Goal: Information Seeking & Learning: Find contact information

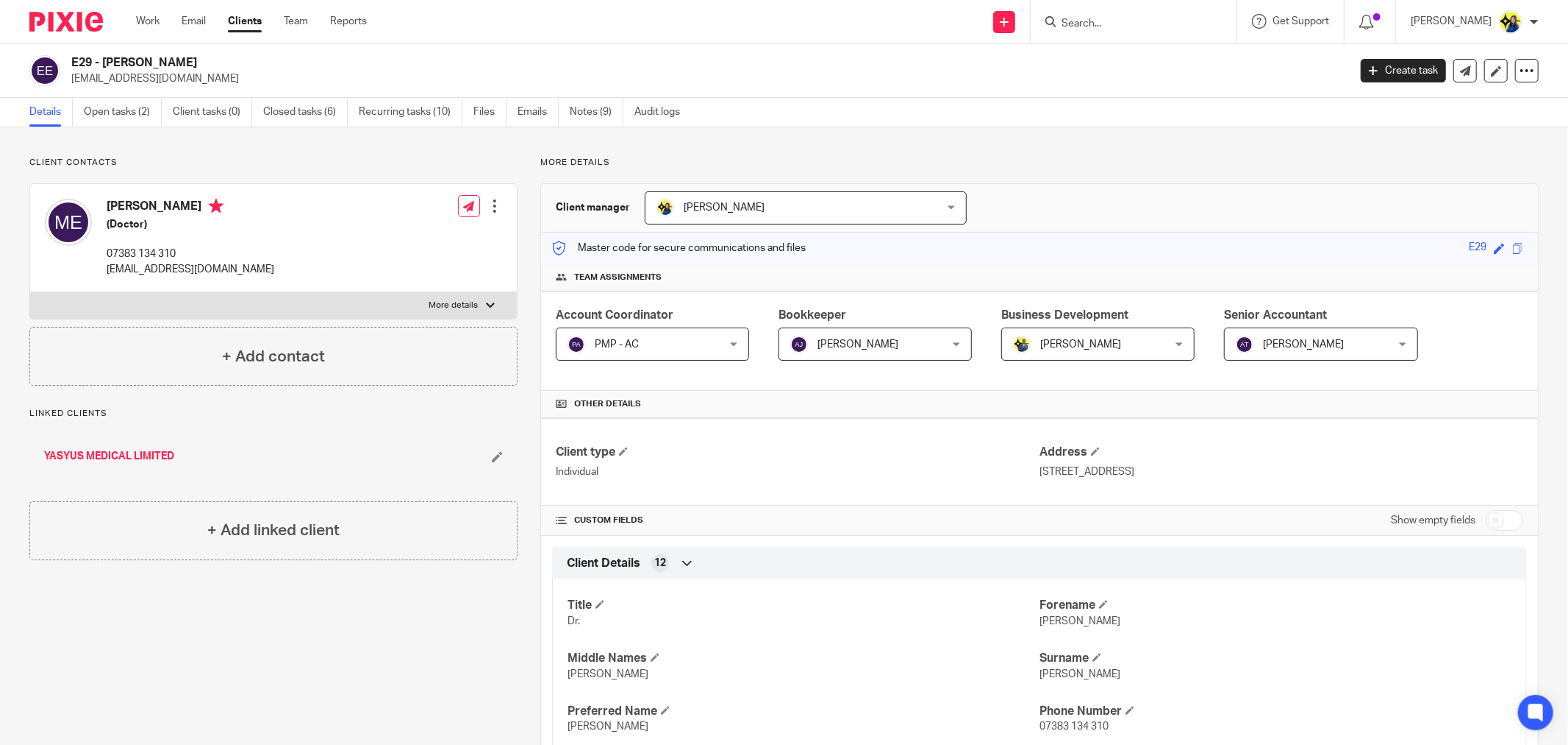
scroll to position [529, 0]
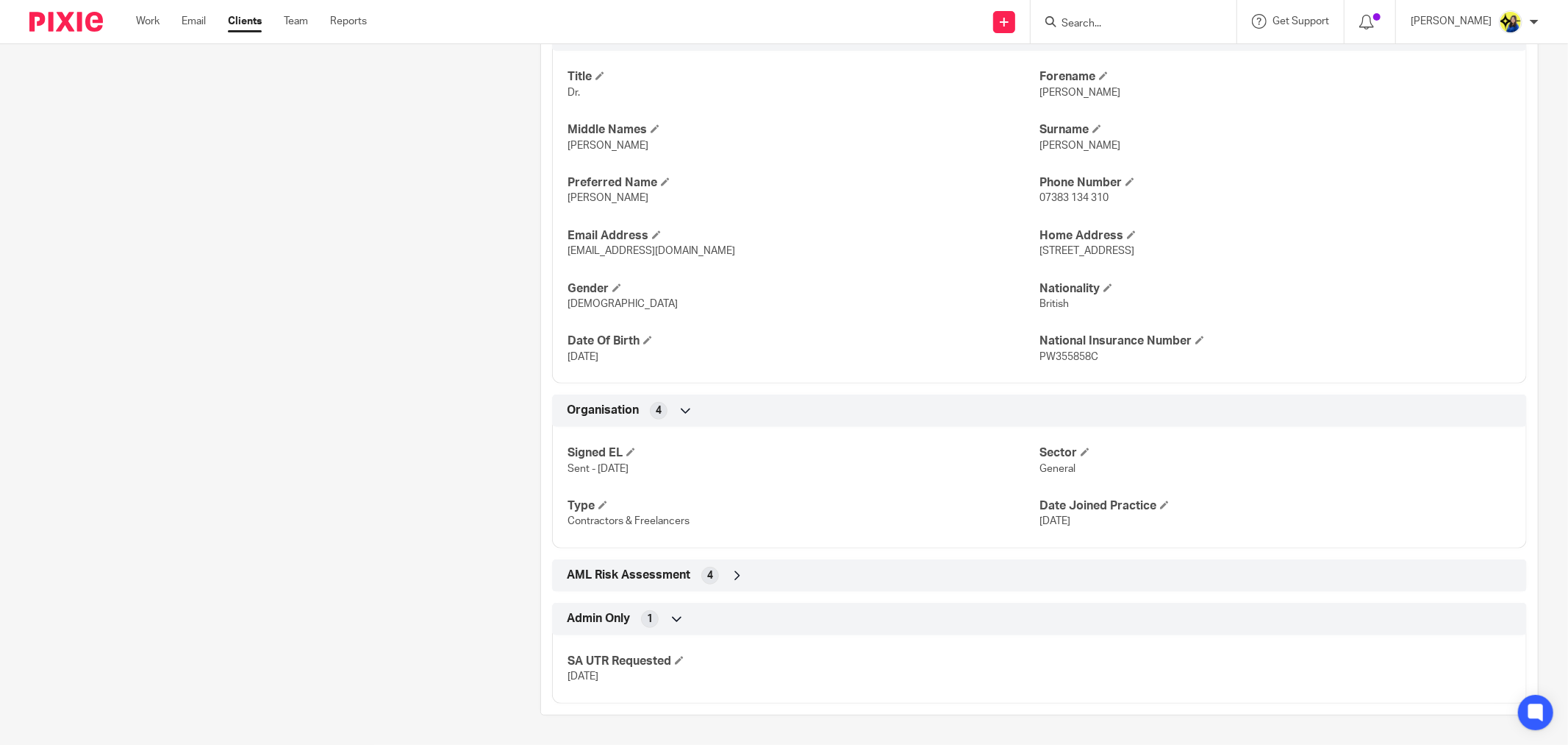
click at [1152, 20] on input "Search" at bounding box center [1127, 24] width 132 height 13
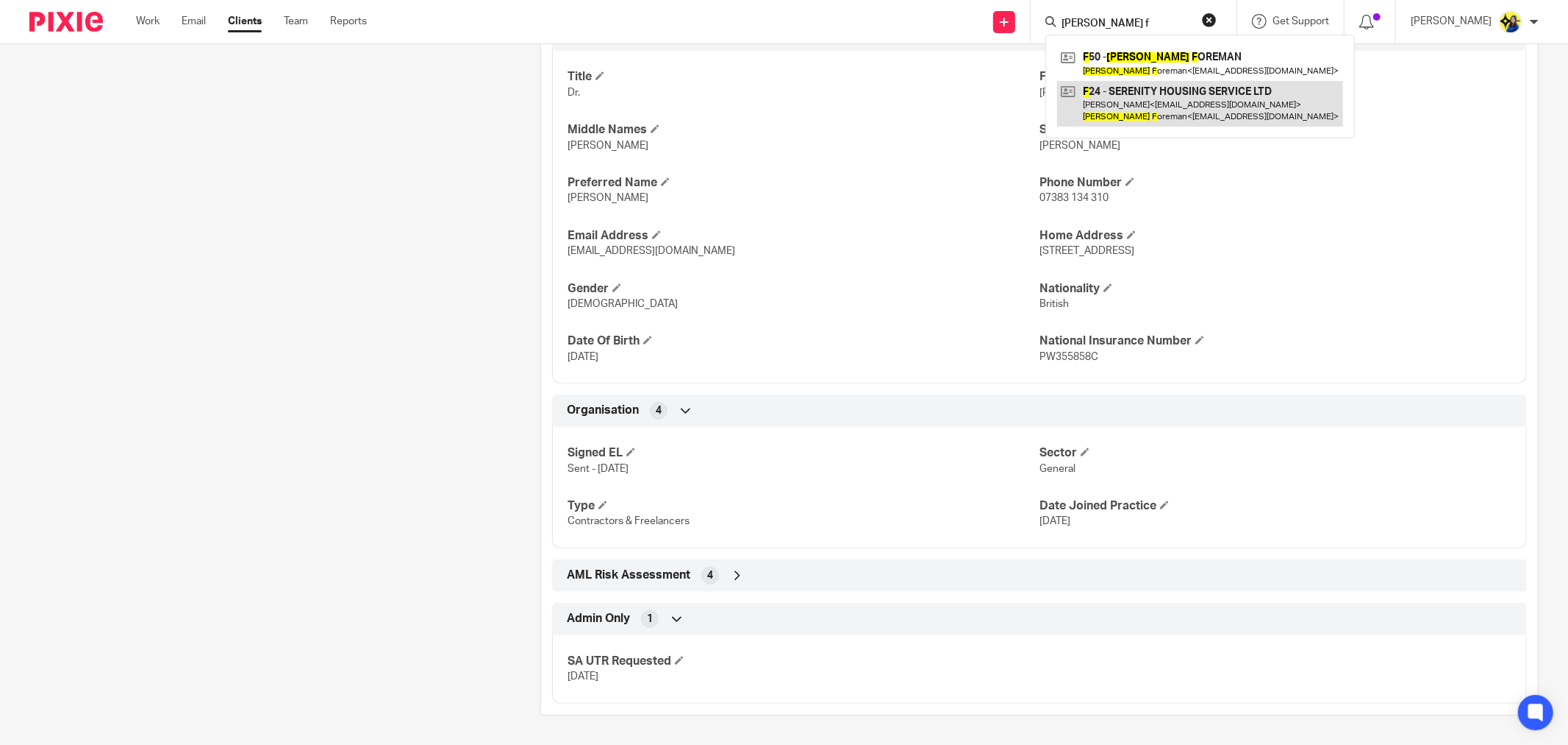
type input "keneisha f"
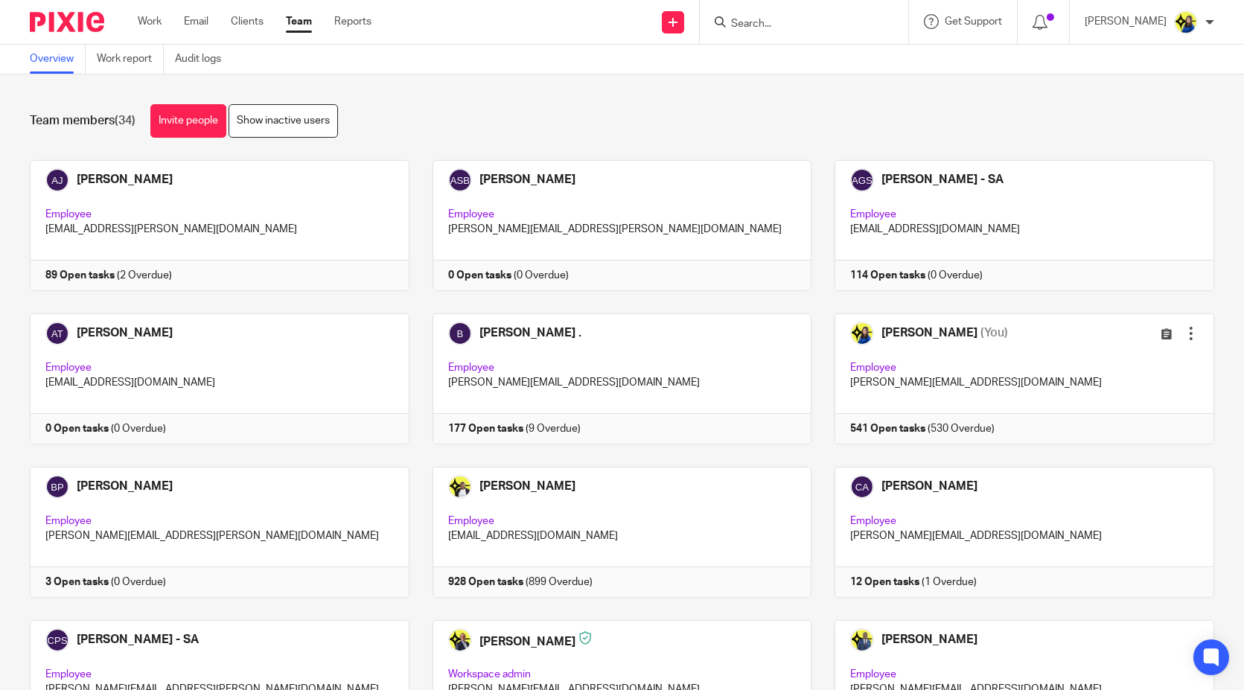
scroll to position [496, 0]
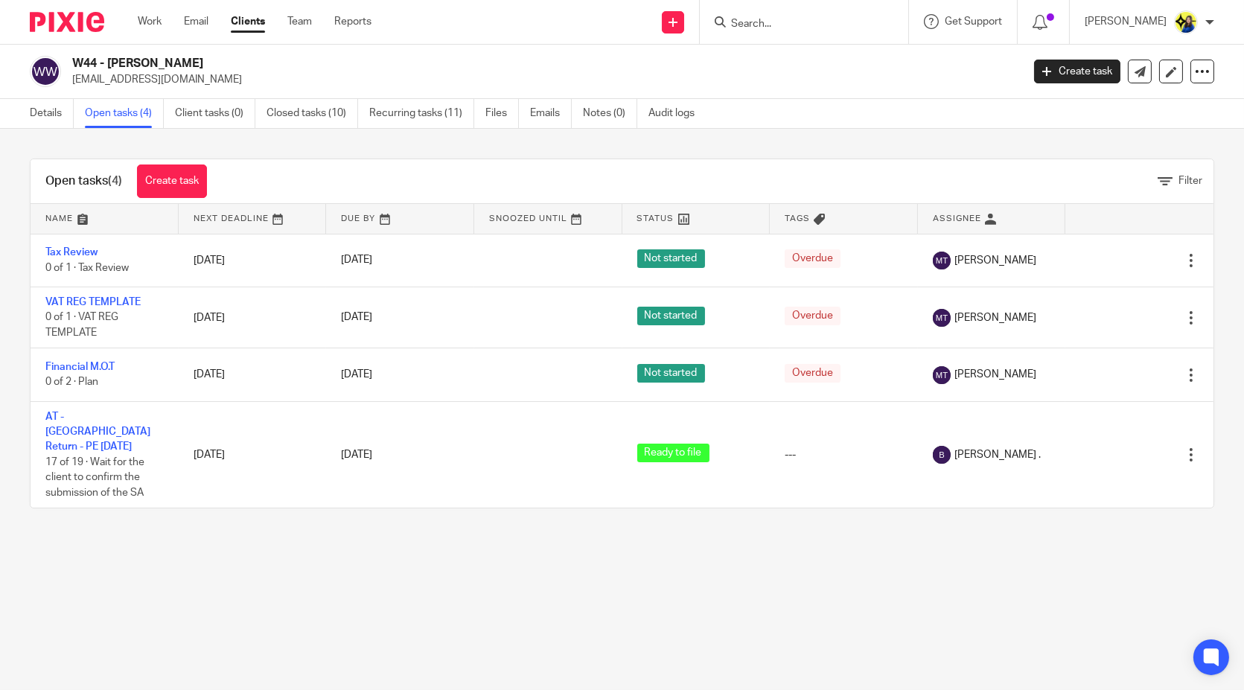
click at [835, 24] on input "Search" at bounding box center [797, 24] width 134 height 13
click at [839, 24] on input "Search" at bounding box center [797, 24] width 134 height 13
click at [832, 24] on input "peasos" at bounding box center [797, 24] width 134 height 13
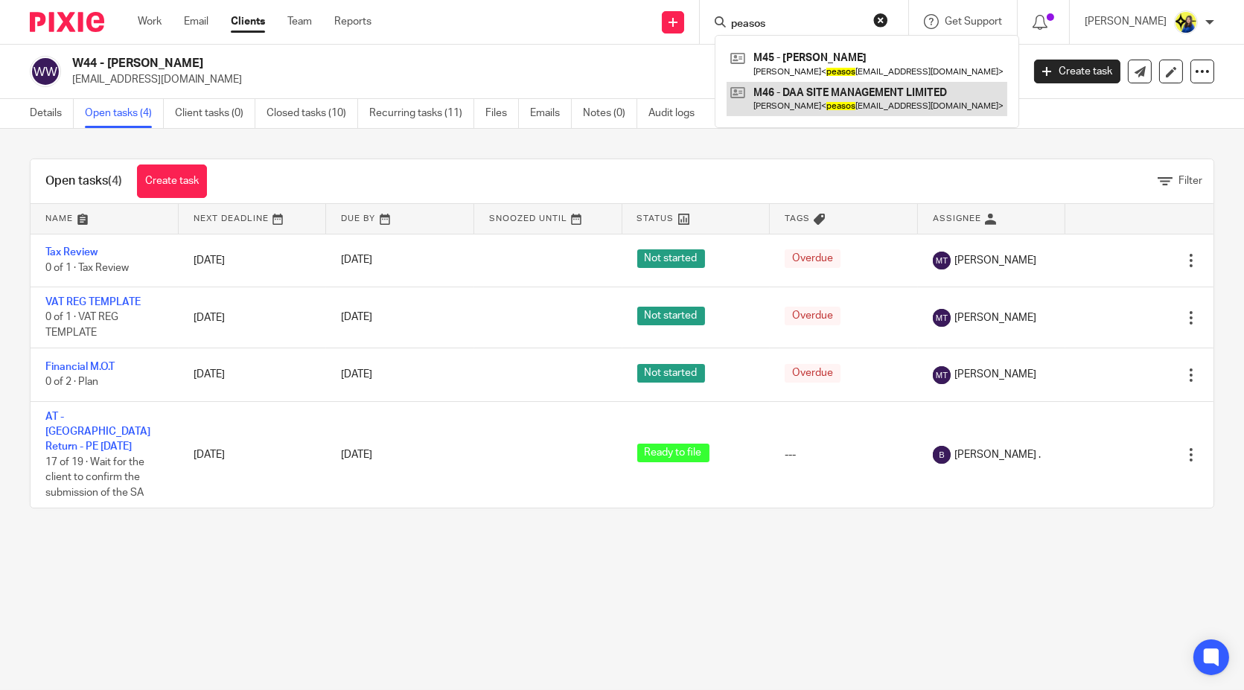
type input "peasos"
click at [853, 100] on link at bounding box center [867, 99] width 281 height 34
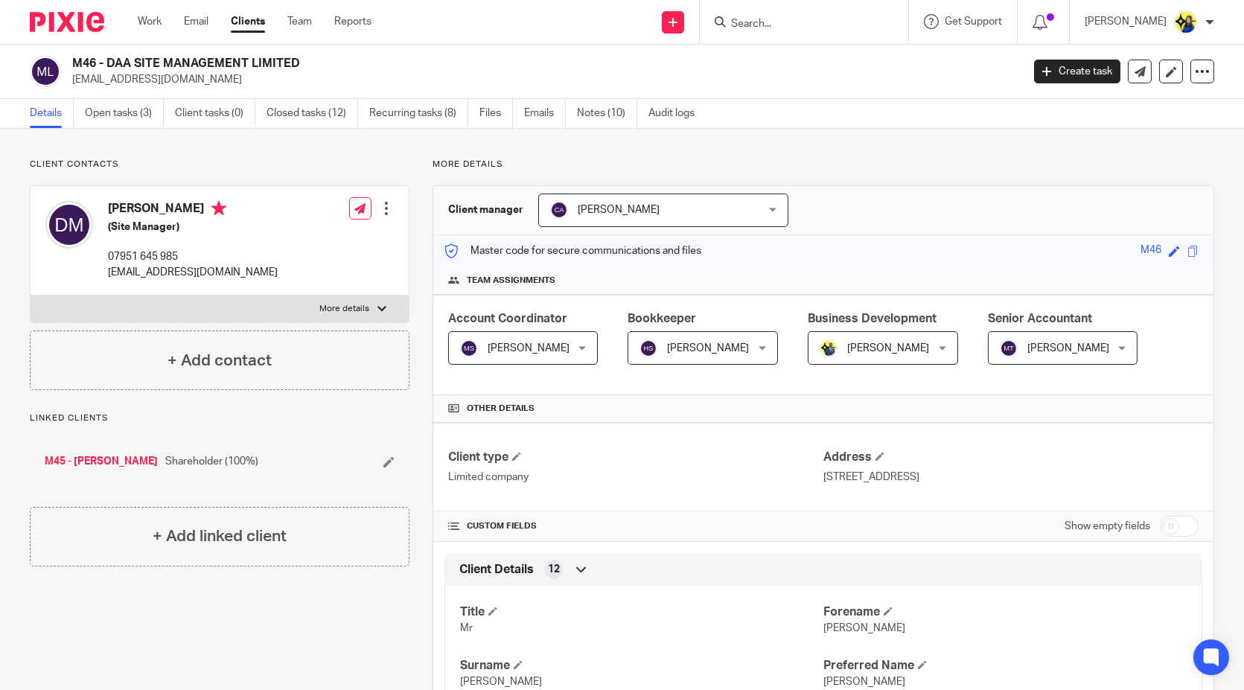
click at [864, 26] on input "Search" at bounding box center [797, 24] width 134 height 13
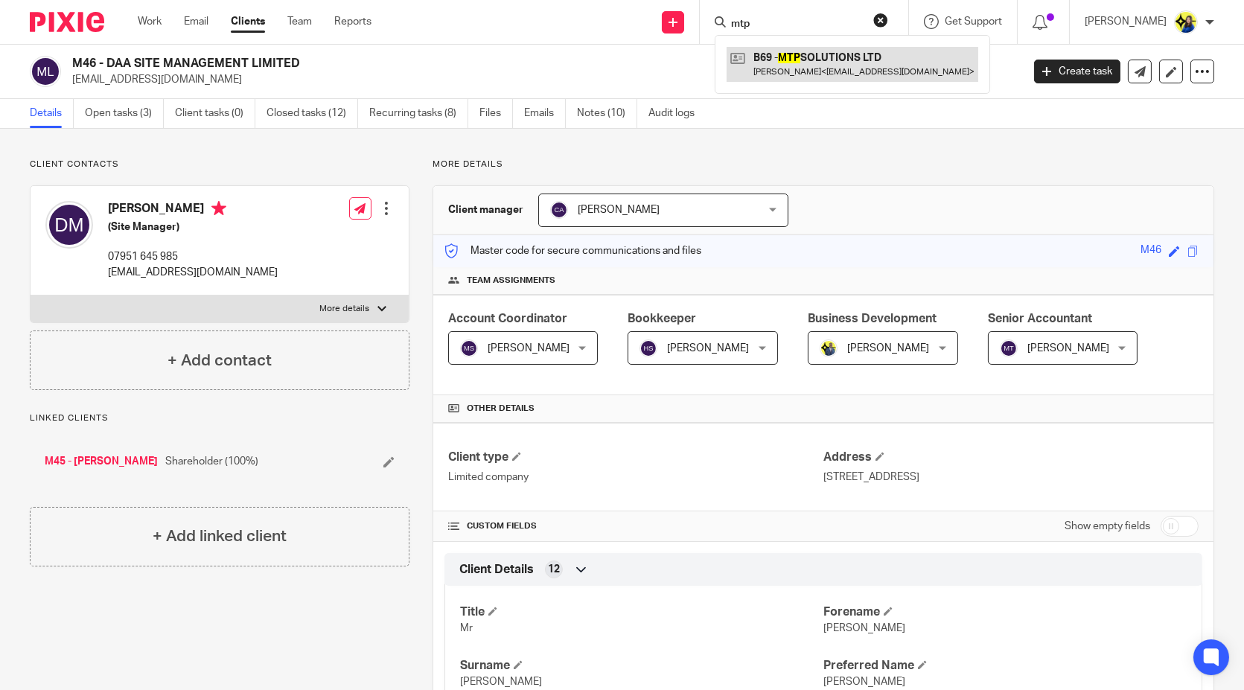
type input "mtp"
click at [895, 57] on link at bounding box center [853, 64] width 252 height 34
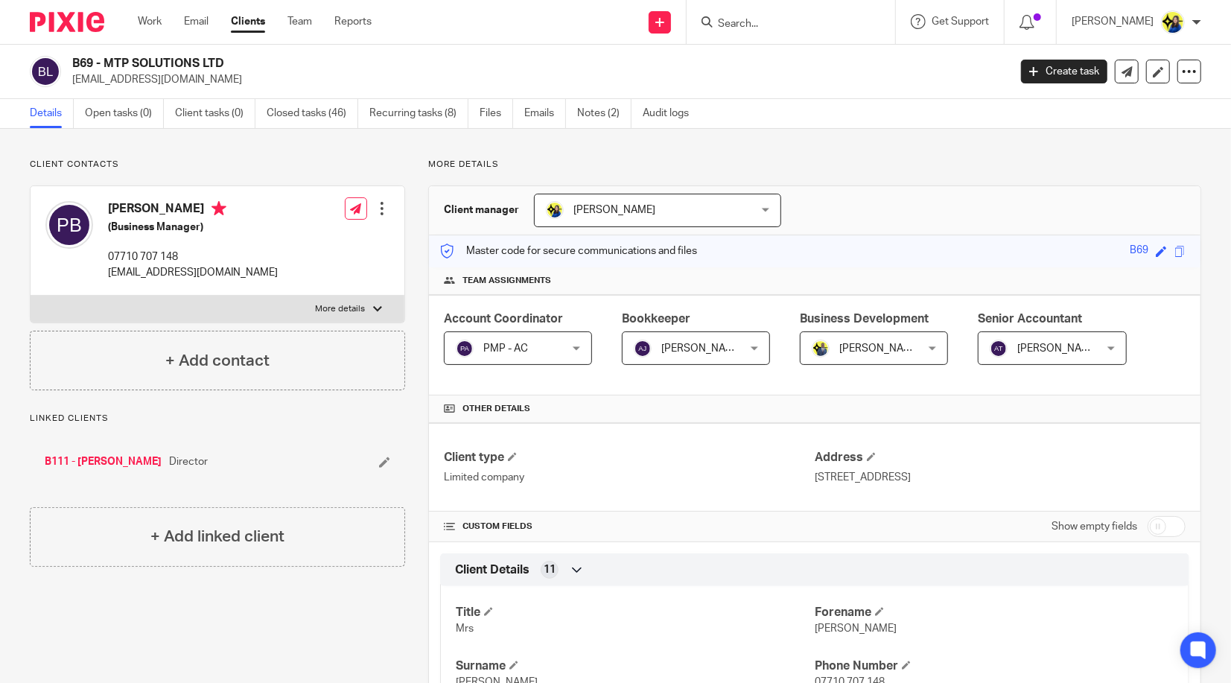
drag, startPoint x: 204, startPoint y: 90, endPoint x: 71, endPoint y: 79, distance: 133.7
click at [71, 79] on div "B69 - MTP SOLUTIONS LTD paulabowen21@gmail.com Create task Update from Companie…" at bounding box center [615, 72] width 1231 height 54
copy p "paulabowen21@gmail.com"
click at [806, 25] on input "Search" at bounding box center [783, 24] width 134 height 13
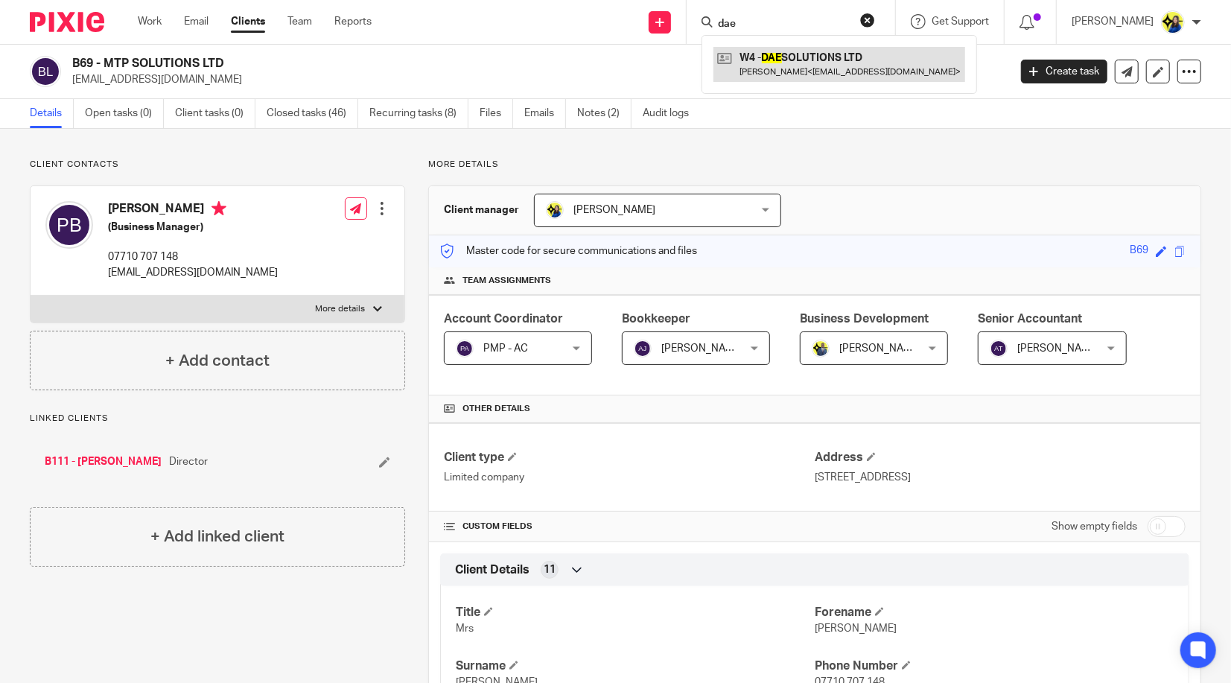
type input "dae"
click at [834, 61] on link at bounding box center [839, 64] width 252 height 34
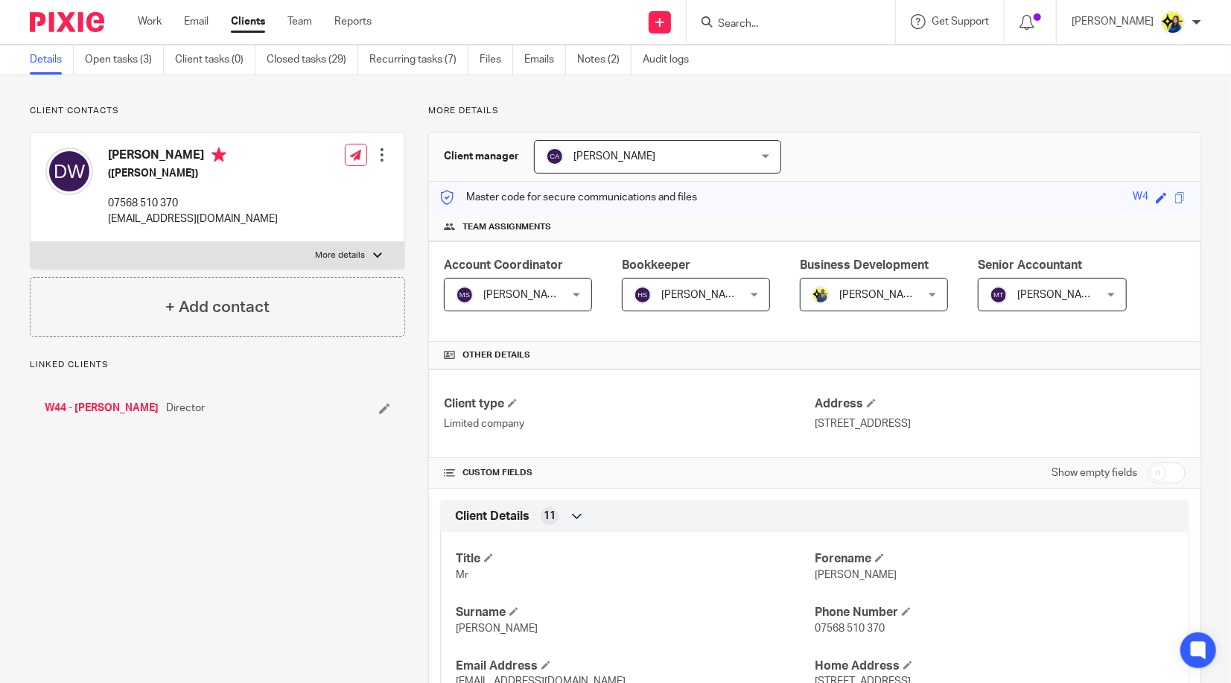
scroll to position [83, 0]
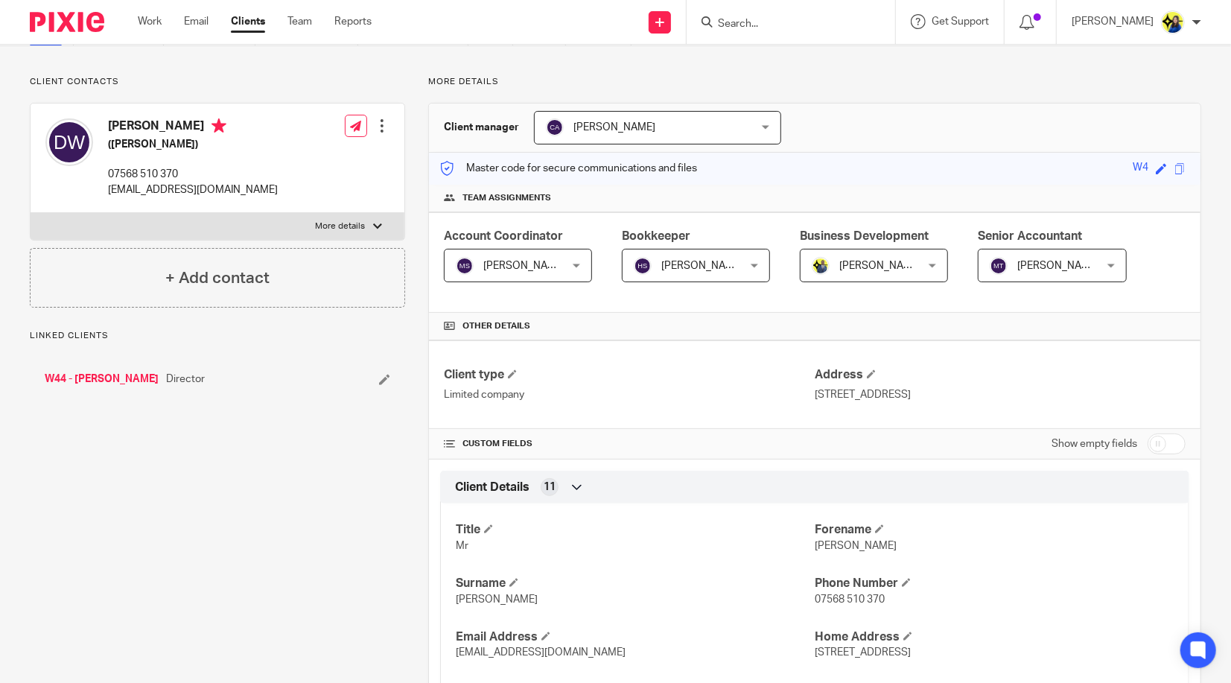
drag, startPoint x: 188, startPoint y: 598, endPoint x: 213, endPoint y: 602, distance: 24.9
drag, startPoint x: 142, startPoint y: 376, endPoint x: 150, endPoint y: 369, distance: 11.1
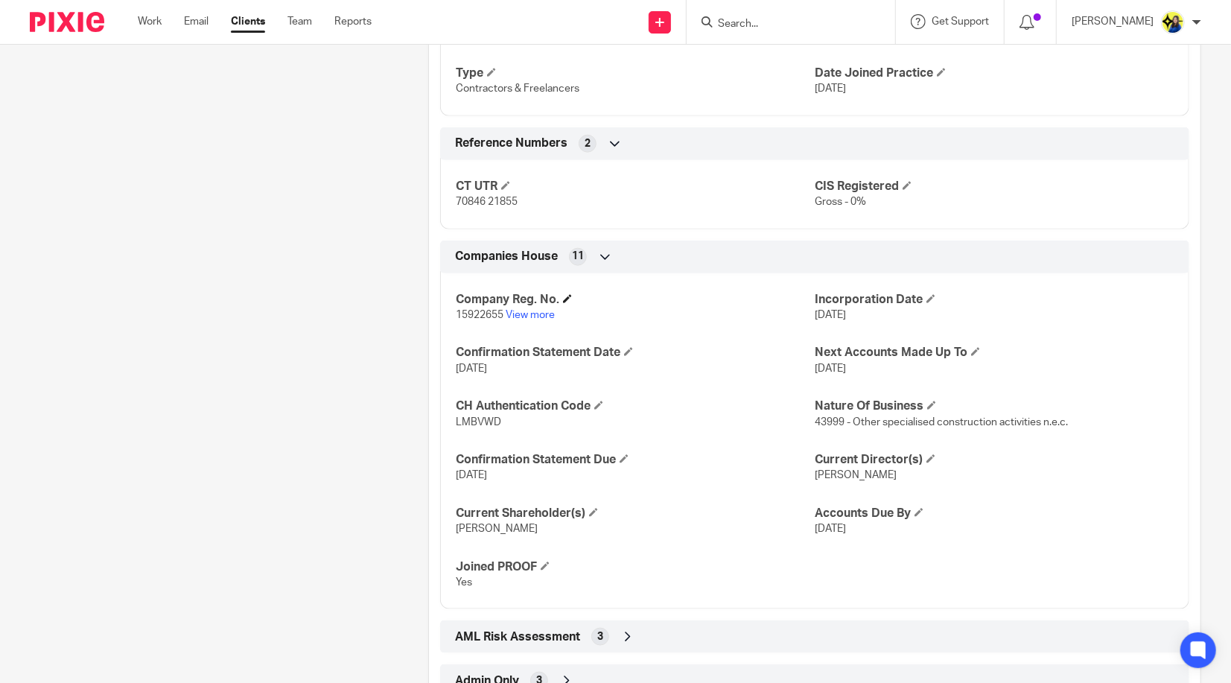
scroll to position [947, 0]
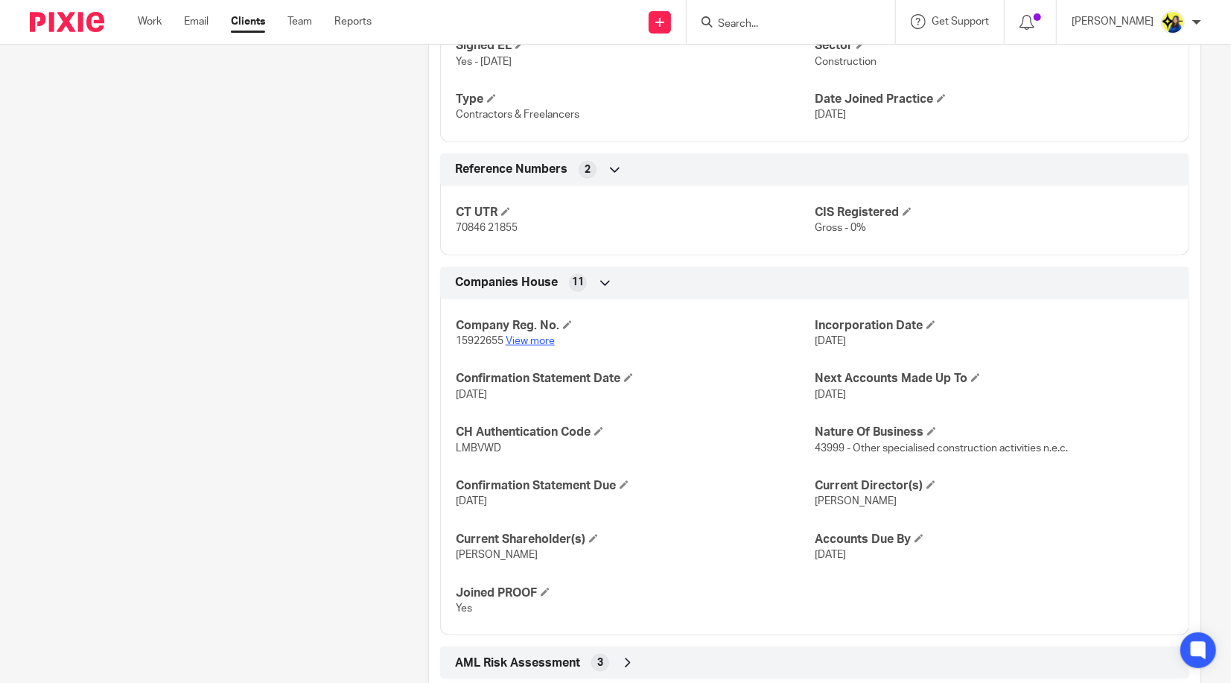
click at [529, 343] on link "View more" at bounding box center [530, 341] width 49 height 10
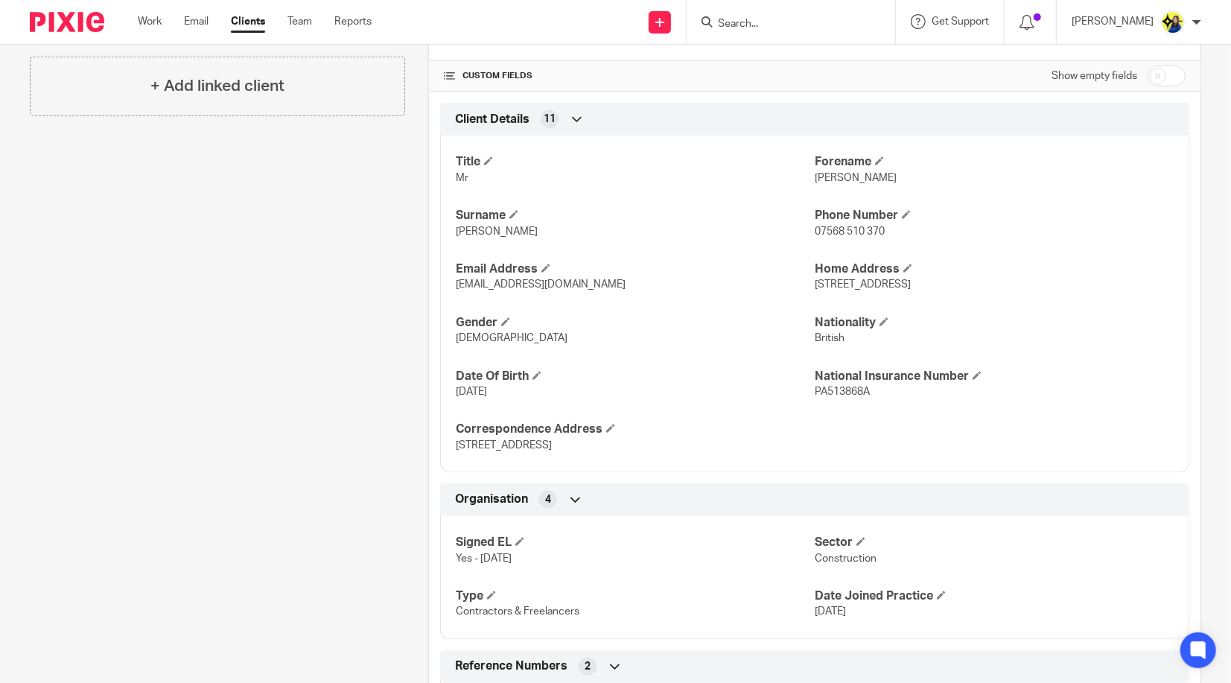
scroll to position [0, 0]
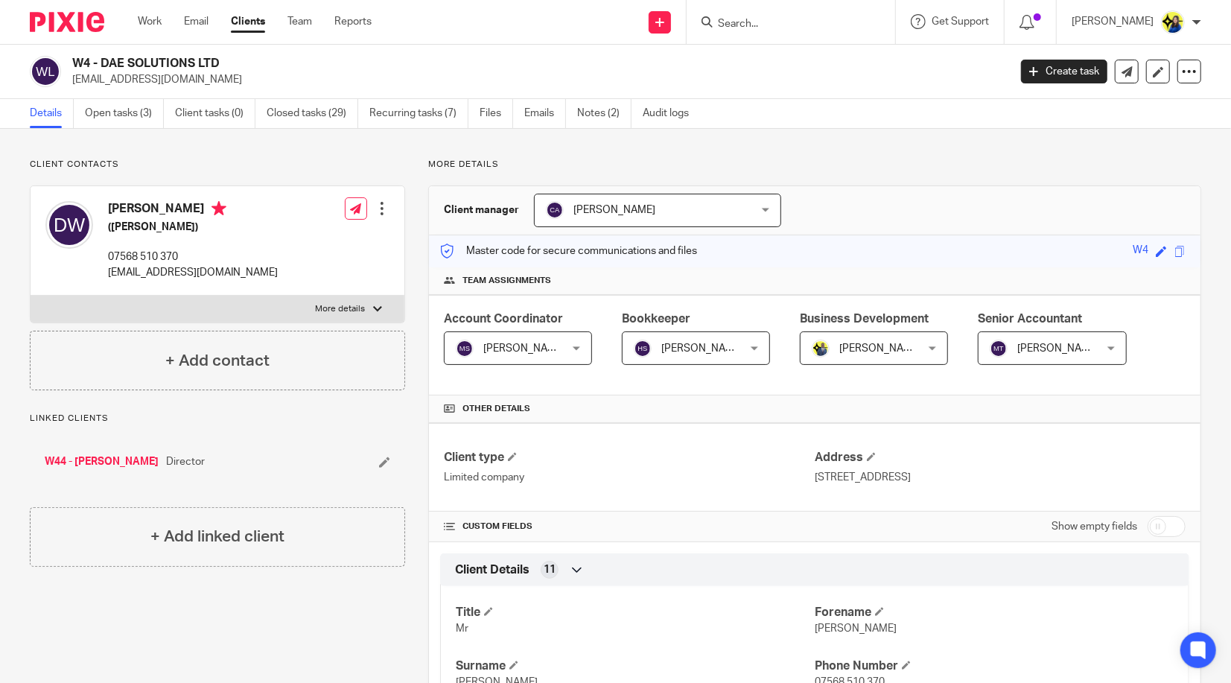
click at [109, 112] on link "Open tasks (3)" at bounding box center [124, 113] width 79 height 29
click at [547, 115] on link "Emails" at bounding box center [551, 113] width 42 height 29
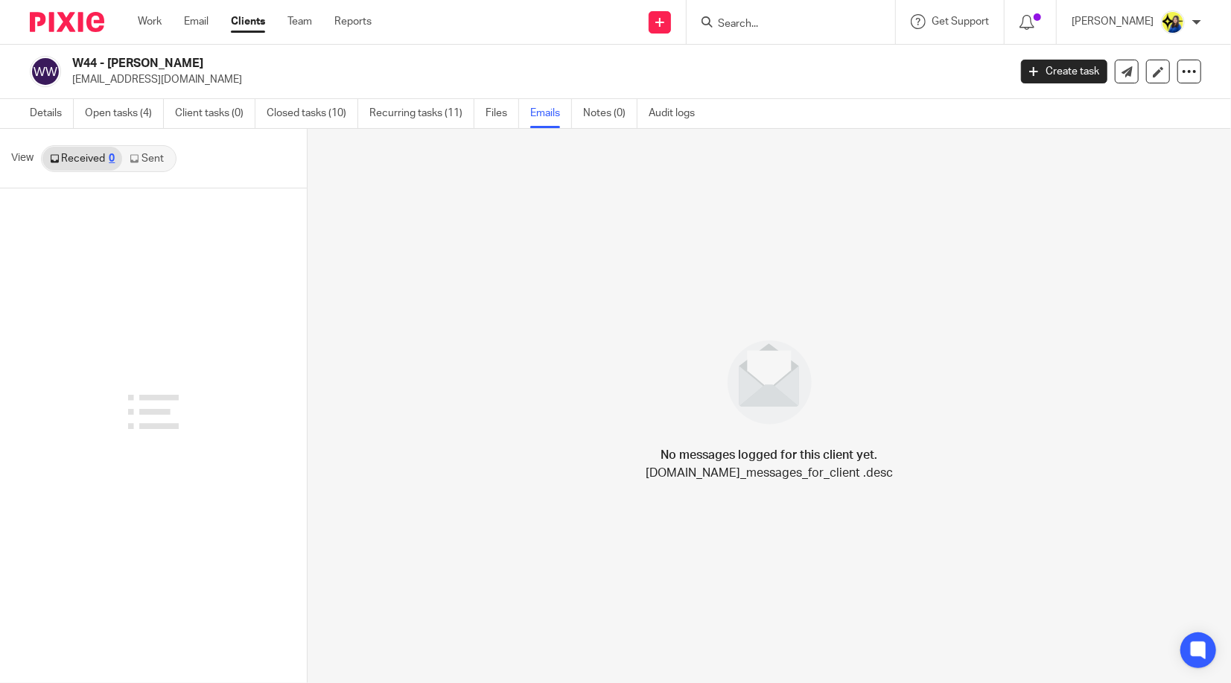
click at [173, 157] on link "Sent" at bounding box center [148, 159] width 52 height 24
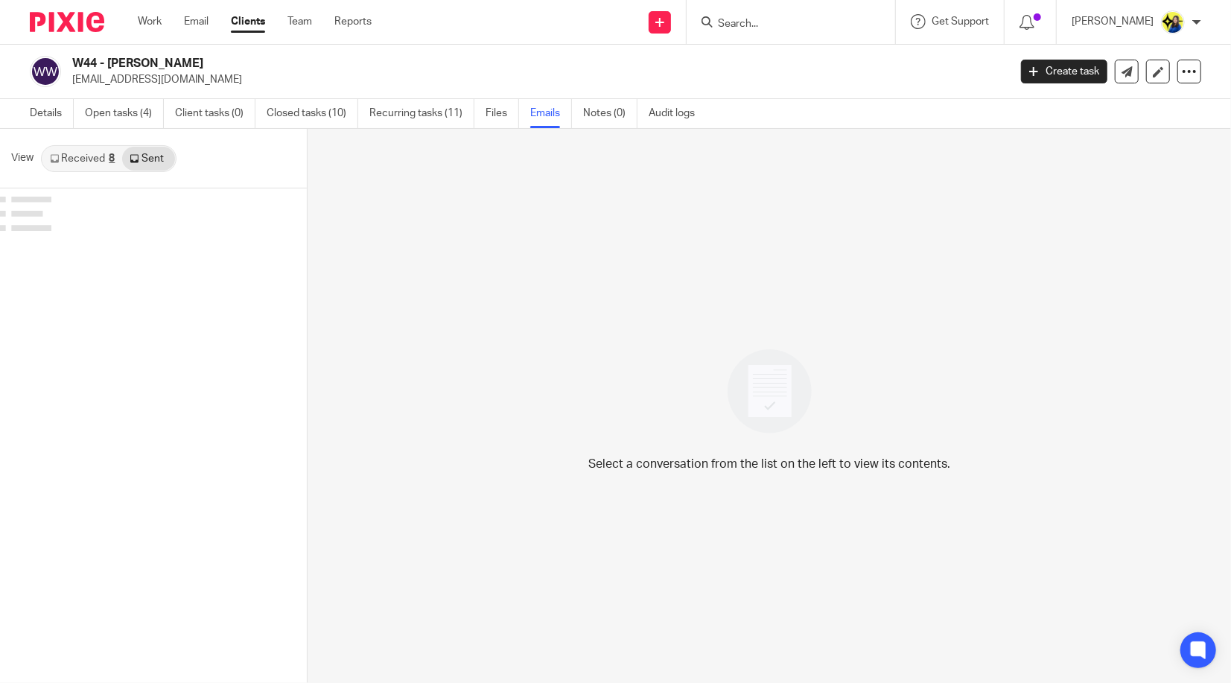
click at [219, 159] on div "View Received 8 Sent" at bounding box center [153, 159] width 307 height 60
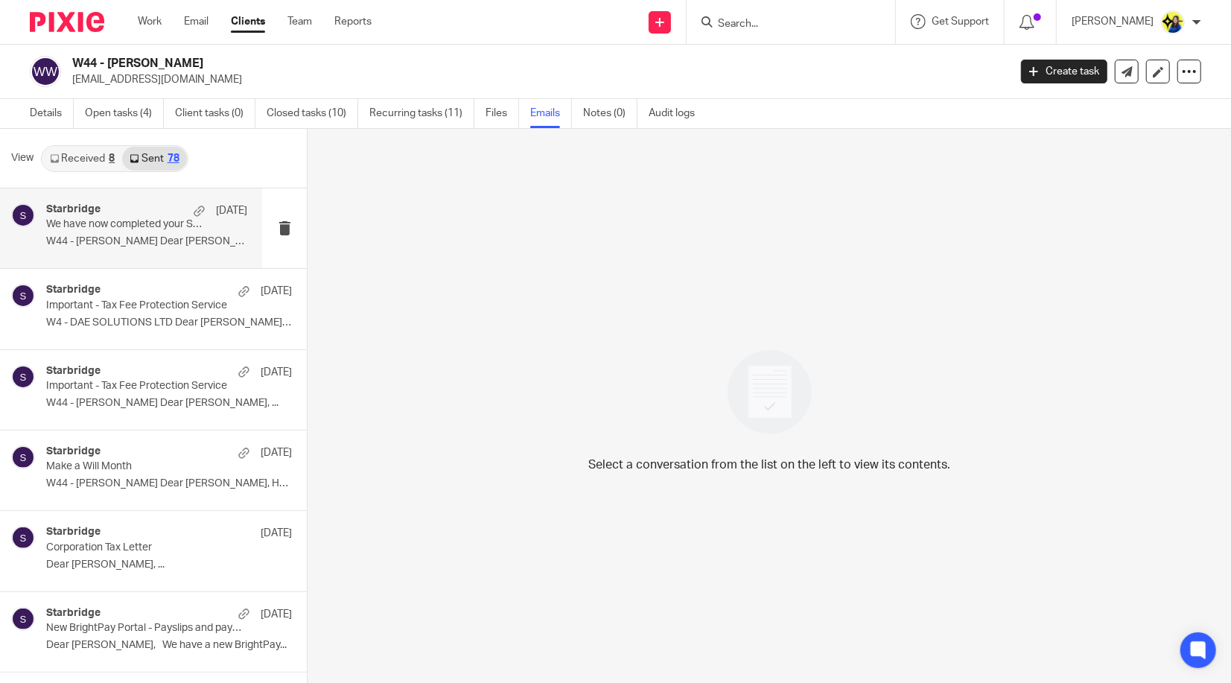
click at [144, 223] on p "We have now completed your Self-Assessment Tax Return for 2024-25 - PLEASE CONF…" at bounding box center [126, 224] width 161 height 13
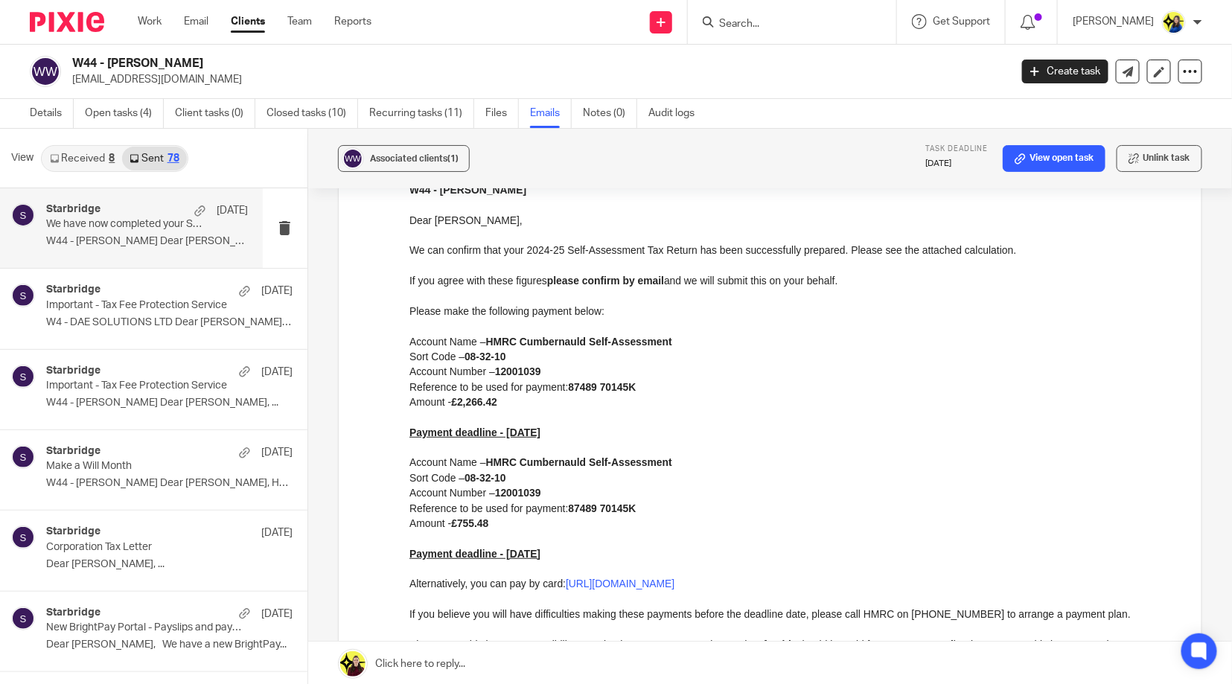
scroll to position [165, 0]
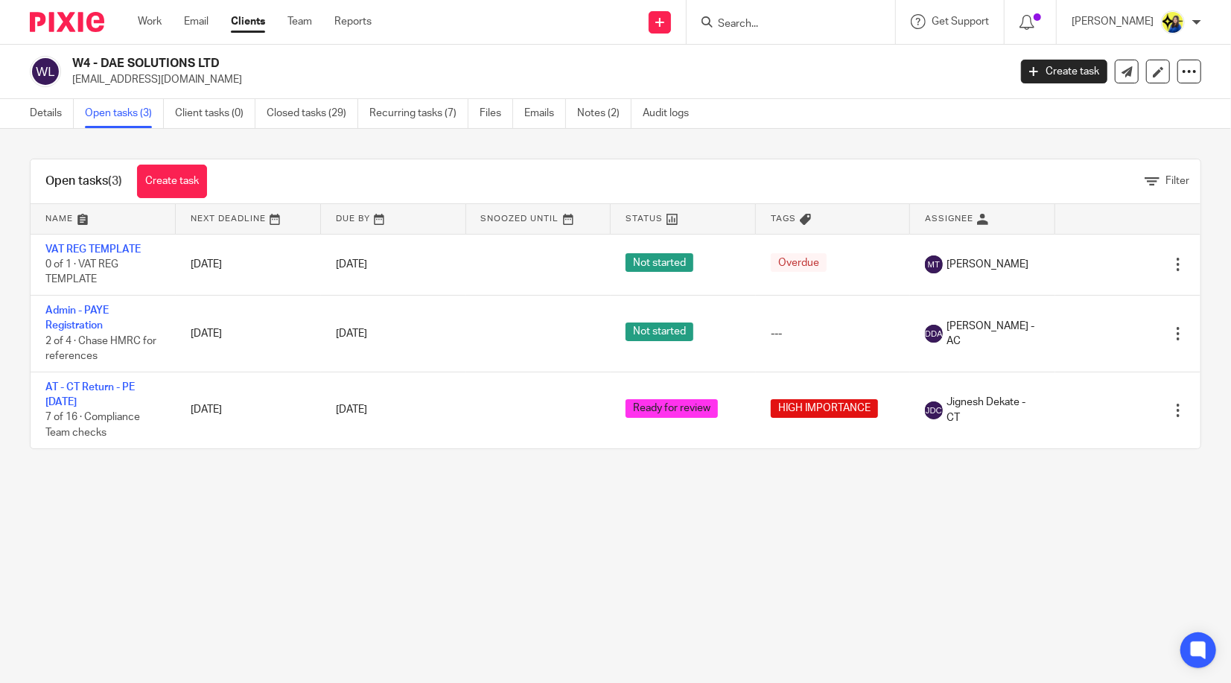
click at [189, 519] on main "W4 - DAE SOLUTIONS LTD [EMAIL_ADDRESS][DOMAIN_NAME] Create task Update from Com…" at bounding box center [615, 341] width 1231 height 683
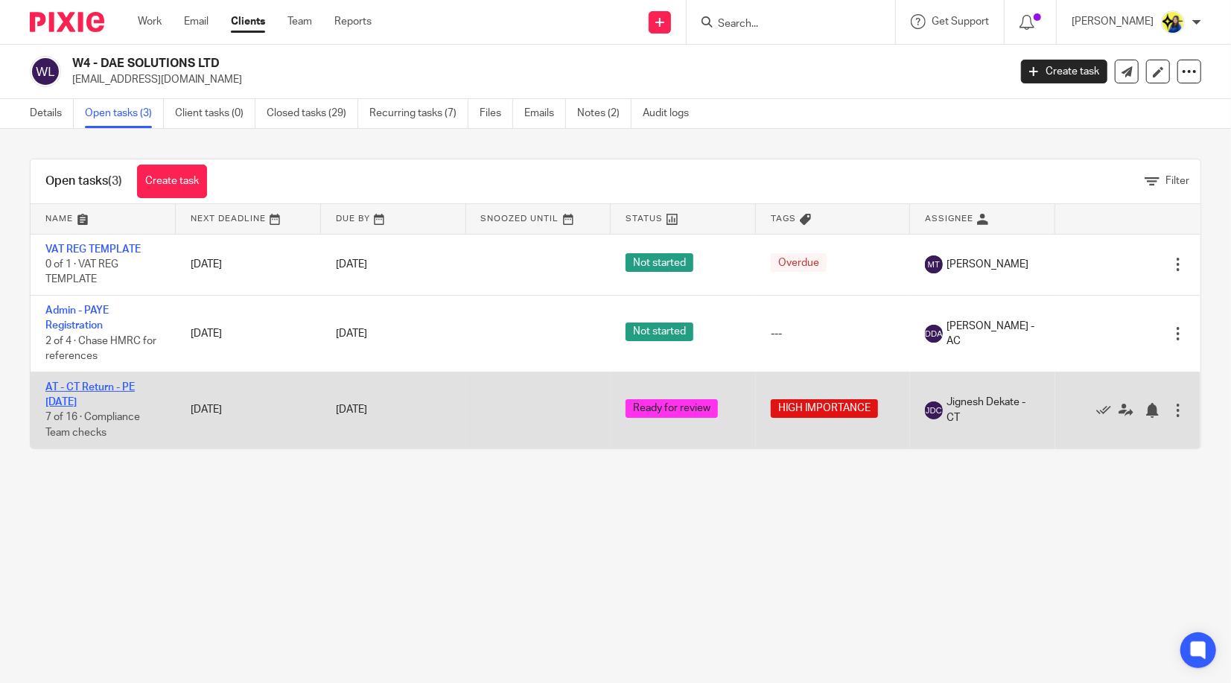
click at [113, 383] on link "AT - CT Return - PE [DATE]" at bounding box center [89, 394] width 89 height 25
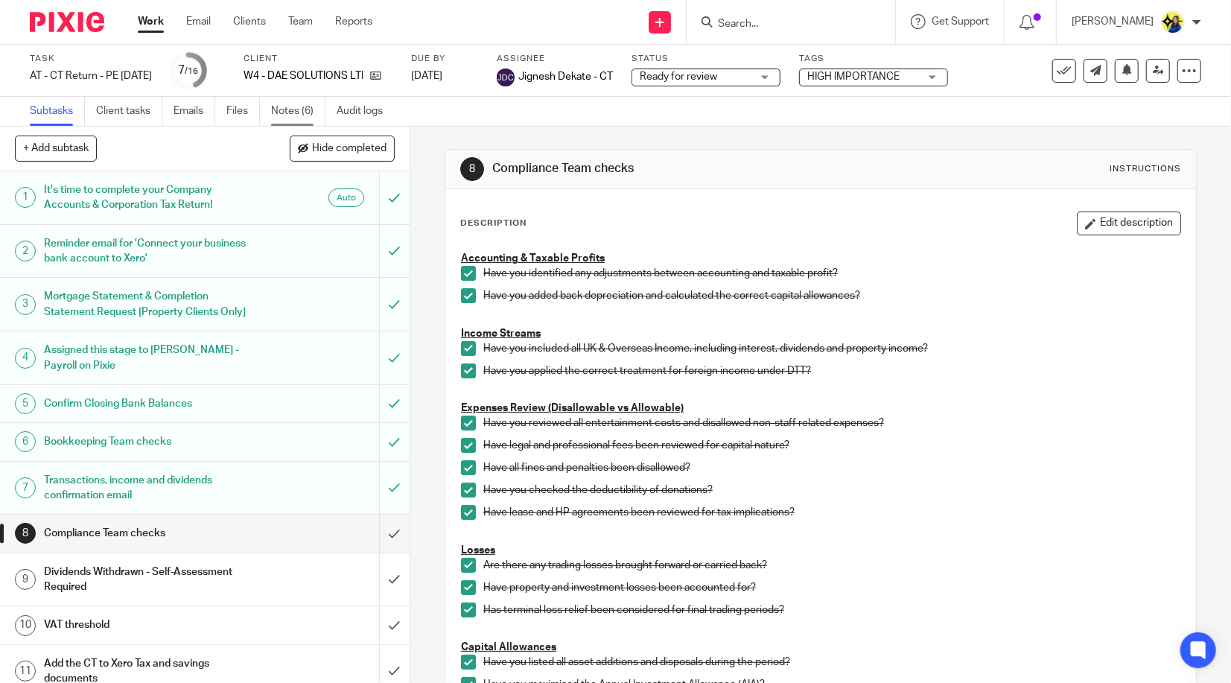
click at [288, 110] on link "Notes (6)" at bounding box center [298, 111] width 54 height 29
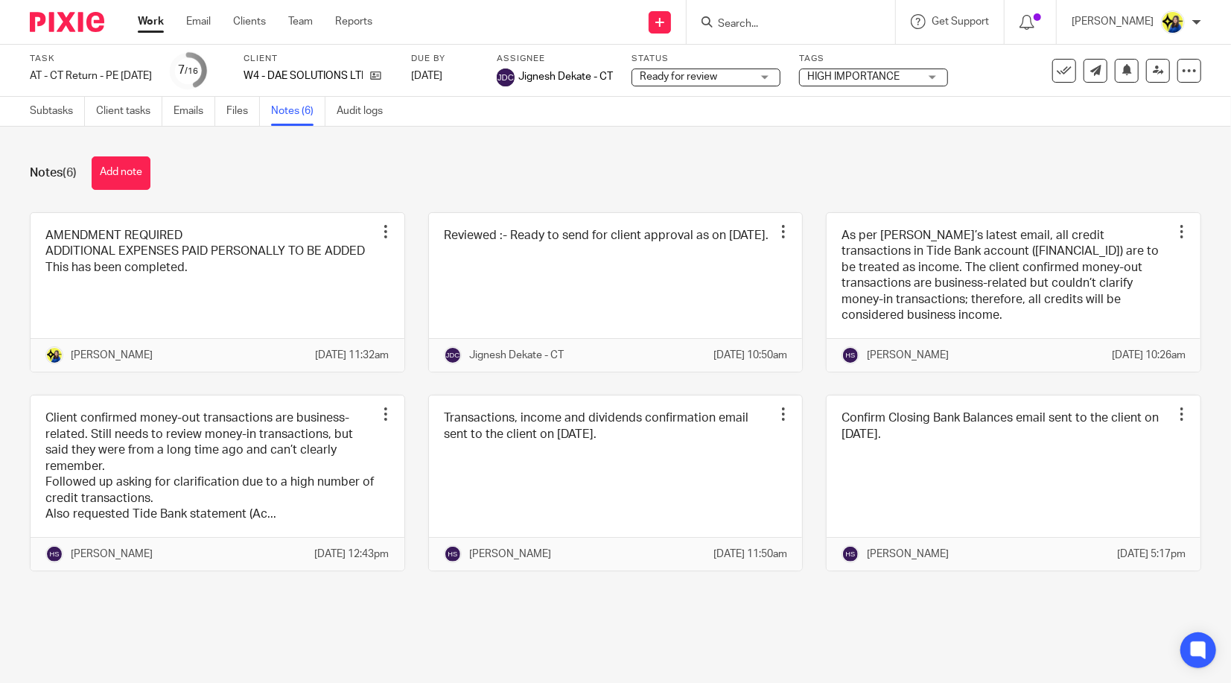
click at [307, 164] on div "Notes (6) Add note" at bounding box center [615, 173] width 1171 height 34
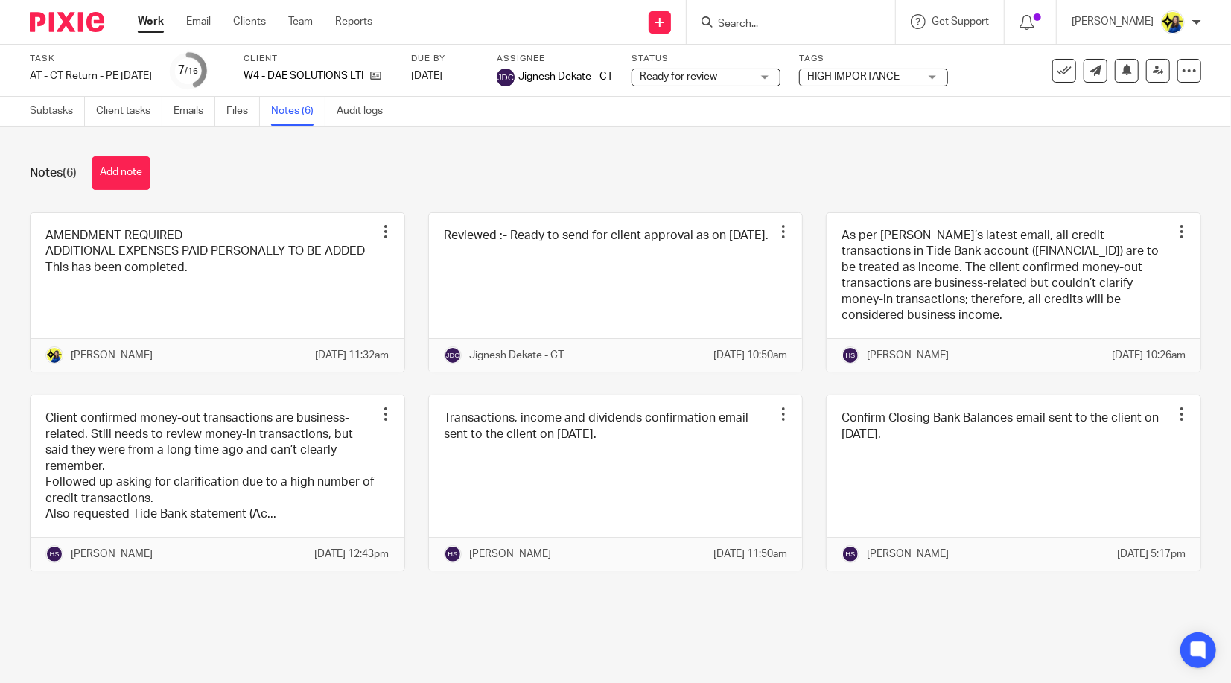
click at [307, 164] on div "Notes (6) Add note" at bounding box center [615, 173] width 1171 height 34
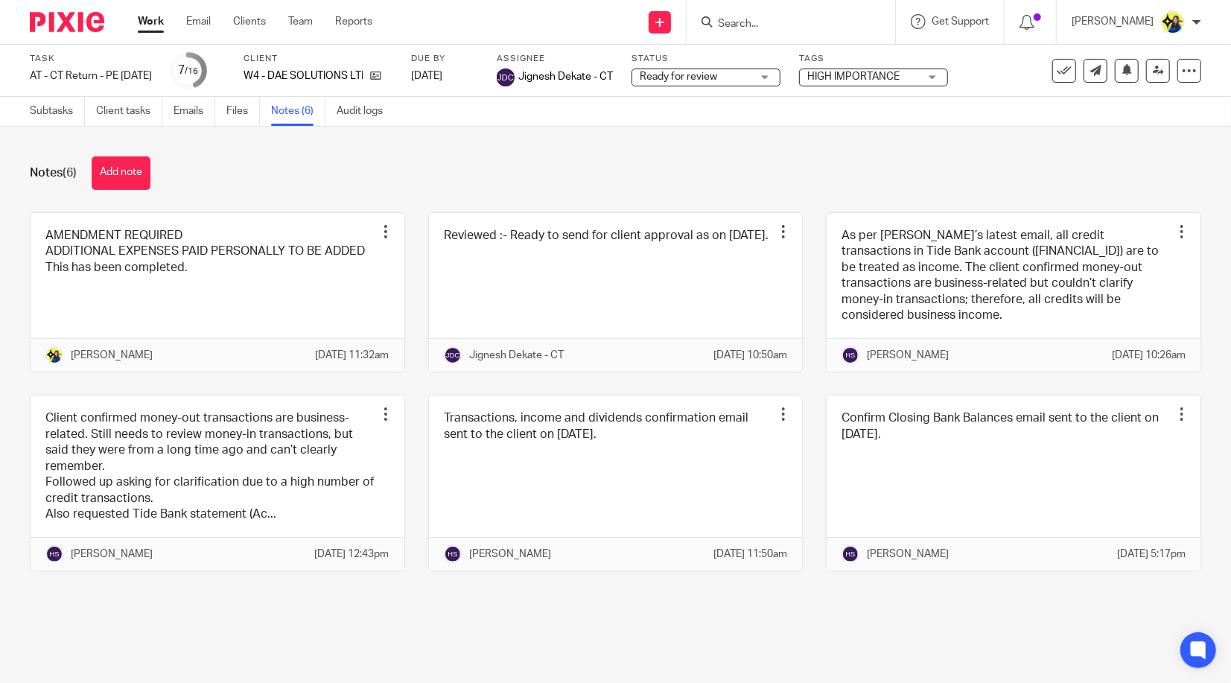
click at [265, 174] on div "Notes (6) Add note" at bounding box center [615, 173] width 1171 height 34
click at [270, 179] on div "Notes (6) Add note" at bounding box center [615, 173] width 1171 height 34
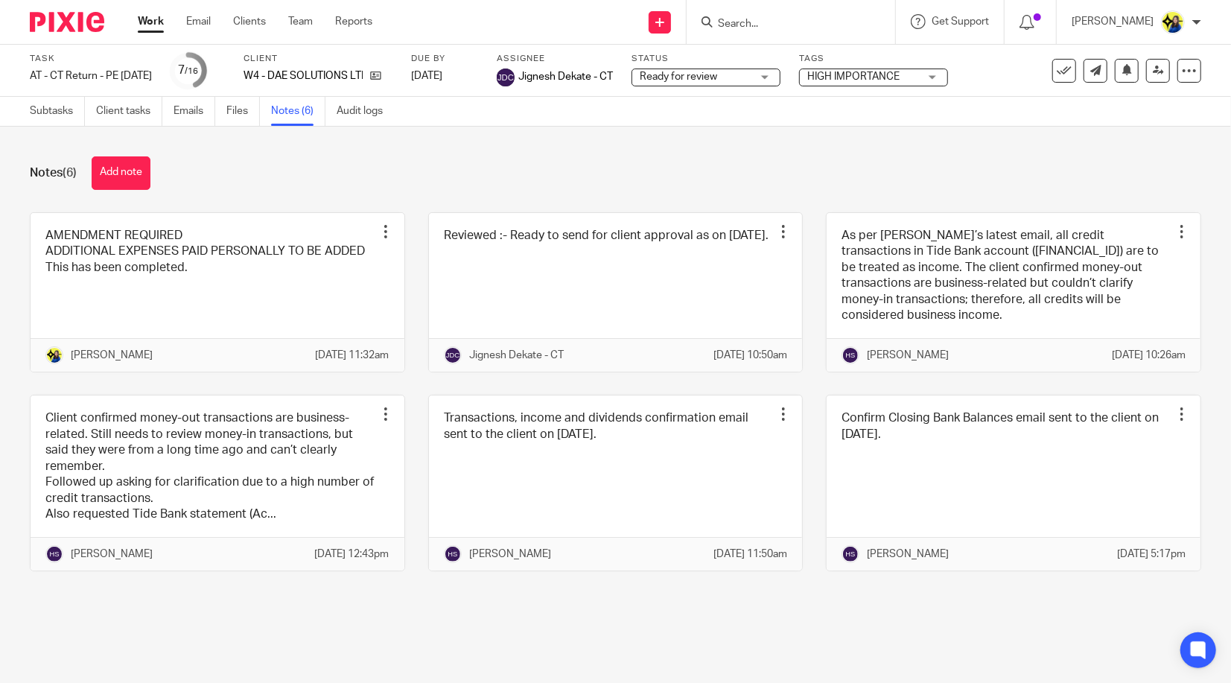
click at [270, 179] on div "Notes (6) Add note" at bounding box center [615, 173] width 1171 height 34
drag, startPoint x: 256, startPoint y: 179, endPoint x: 274, endPoint y: 175, distance: 18.4
click at [258, 179] on div "Notes (6) Add note" at bounding box center [615, 173] width 1171 height 34
click at [293, 182] on div "Notes (6) Add note" at bounding box center [615, 173] width 1171 height 34
click at [675, 141] on div "Notes (6) Add note AMENDMENT REQUIRED ADDITIONAL EXPENSES PAID PERSONALLY TO BE…" at bounding box center [615, 375] width 1231 height 497
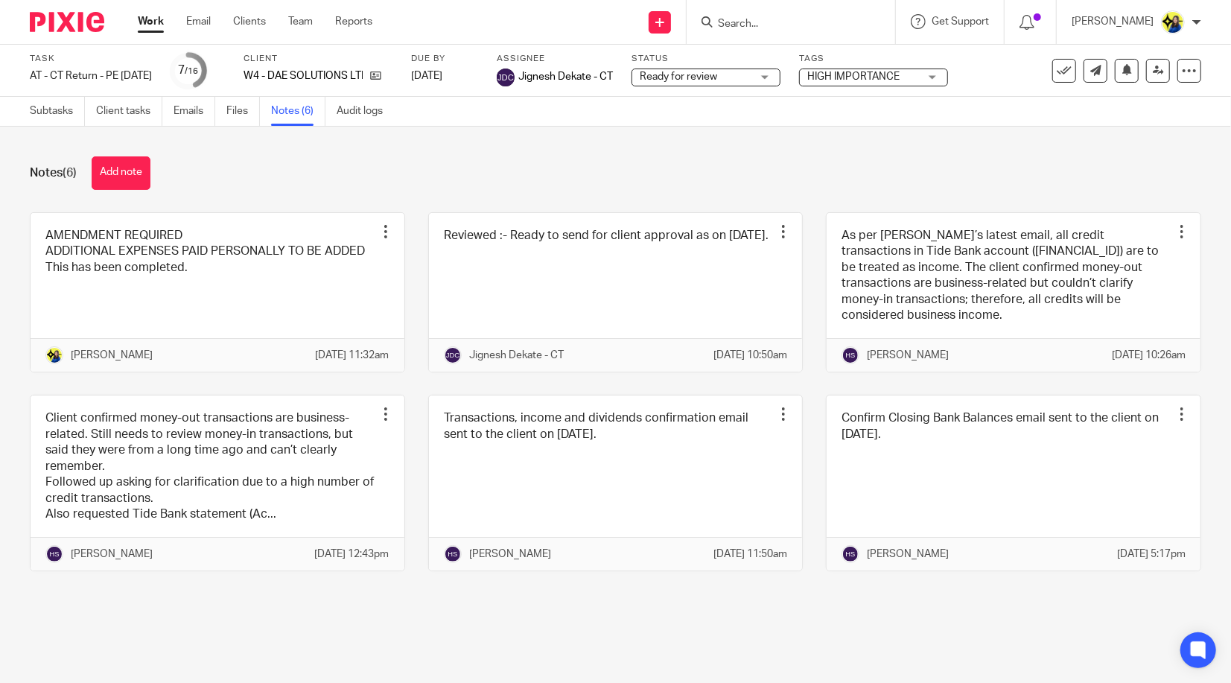
click at [673, 153] on div "Notes (6) Add note AMENDMENT REQUIRED ADDITIONAL EXPENSES PAID PERSONALLY TO BE…" at bounding box center [615, 375] width 1231 height 497
click at [666, 154] on div "Notes (6) Add note AMENDMENT REQUIRED ADDITIONAL EXPENSES PAID PERSONALLY TO BE…" at bounding box center [615, 375] width 1231 height 497
click at [1041, 157] on div "Notes (6) Add note" at bounding box center [615, 173] width 1171 height 34
click at [1045, 160] on div "Notes (6) Add note" at bounding box center [615, 173] width 1171 height 34
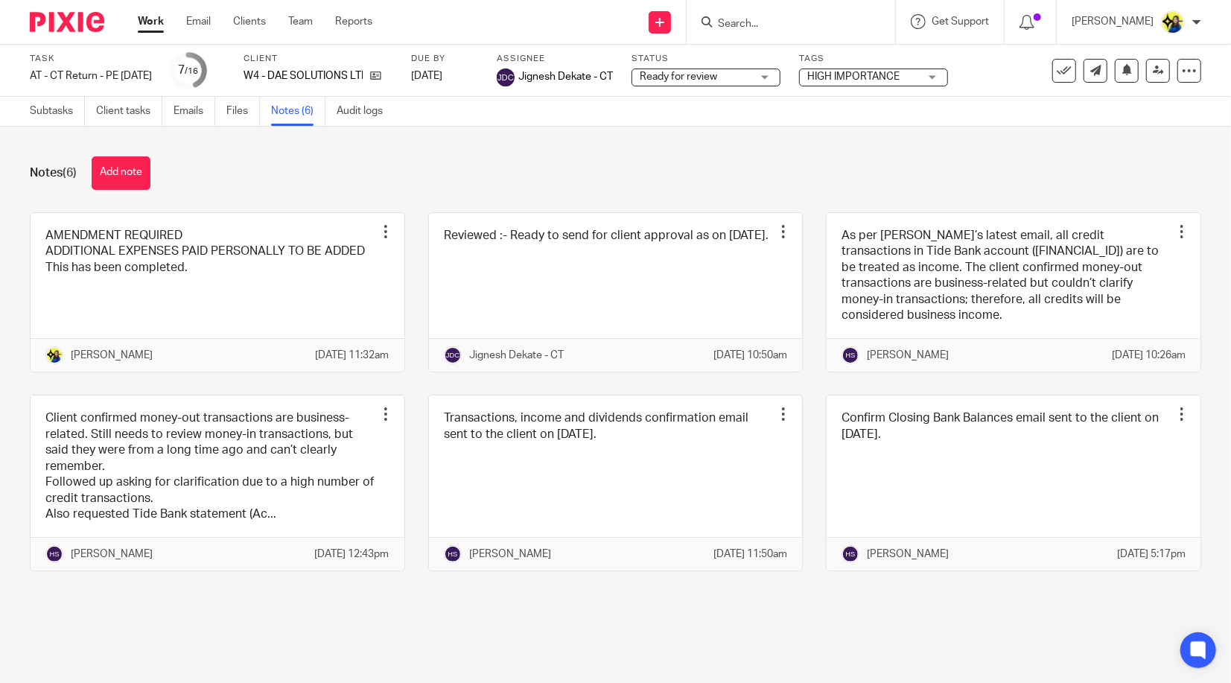
click at [1045, 160] on div "Notes (6) Add note" at bounding box center [615, 173] width 1171 height 34
click at [850, 27] on input "Search" at bounding box center [783, 24] width 134 height 13
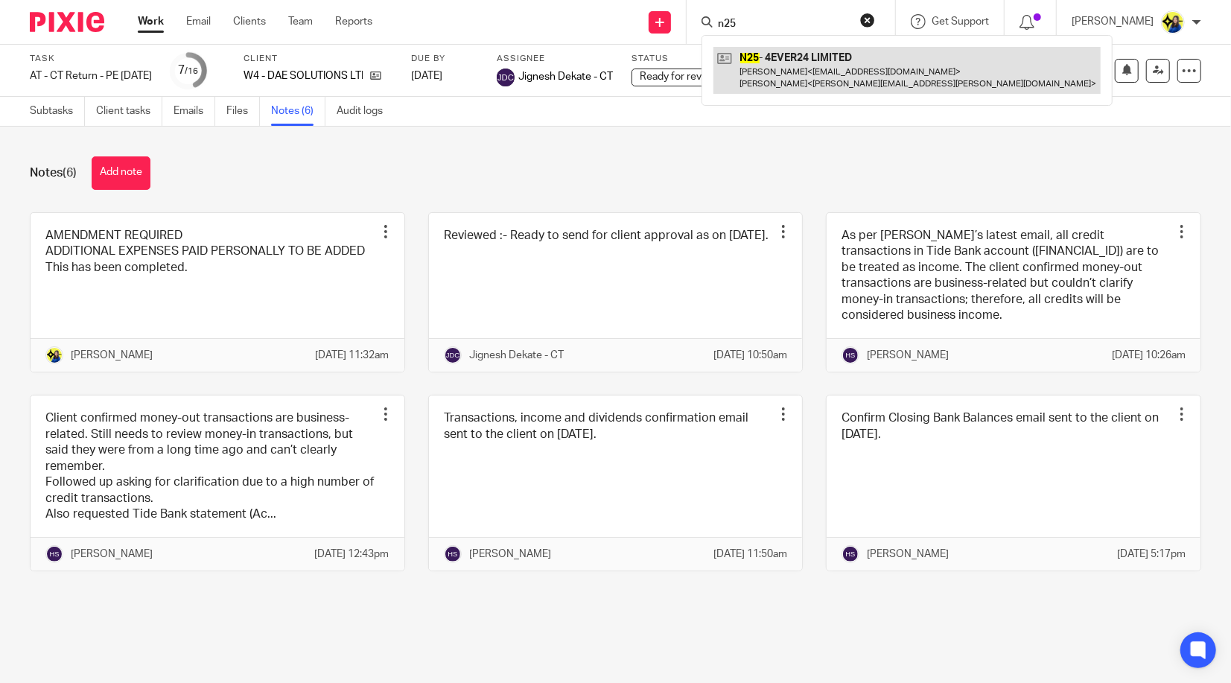
type input "n25"
click at [869, 63] on link at bounding box center [906, 70] width 387 height 46
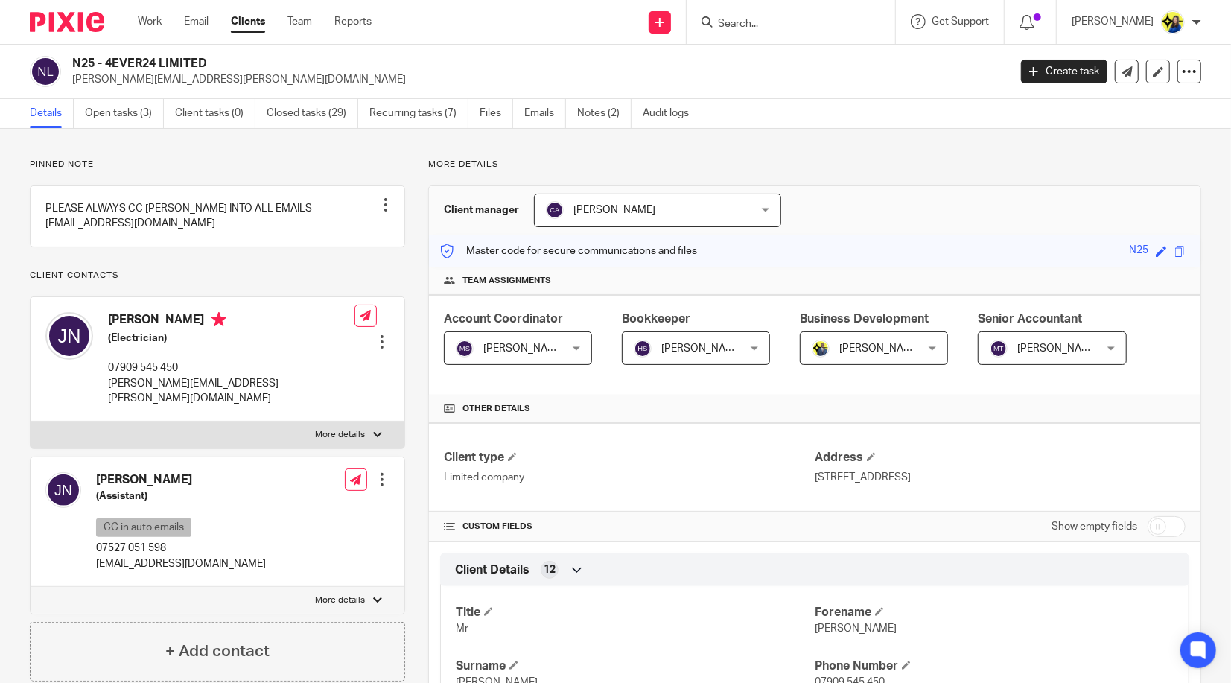
drag, startPoint x: 73, startPoint y: 58, endPoint x: 271, endPoint y: 58, distance: 198.1
click at [271, 58] on h2 "N25 - 4EVER24 LIMITED" at bounding box center [442, 64] width 741 height 16
copy h2 "N25 - 4EVER24 LIMITED"
click at [784, 24] on input "Search" at bounding box center [783, 24] width 134 height 13
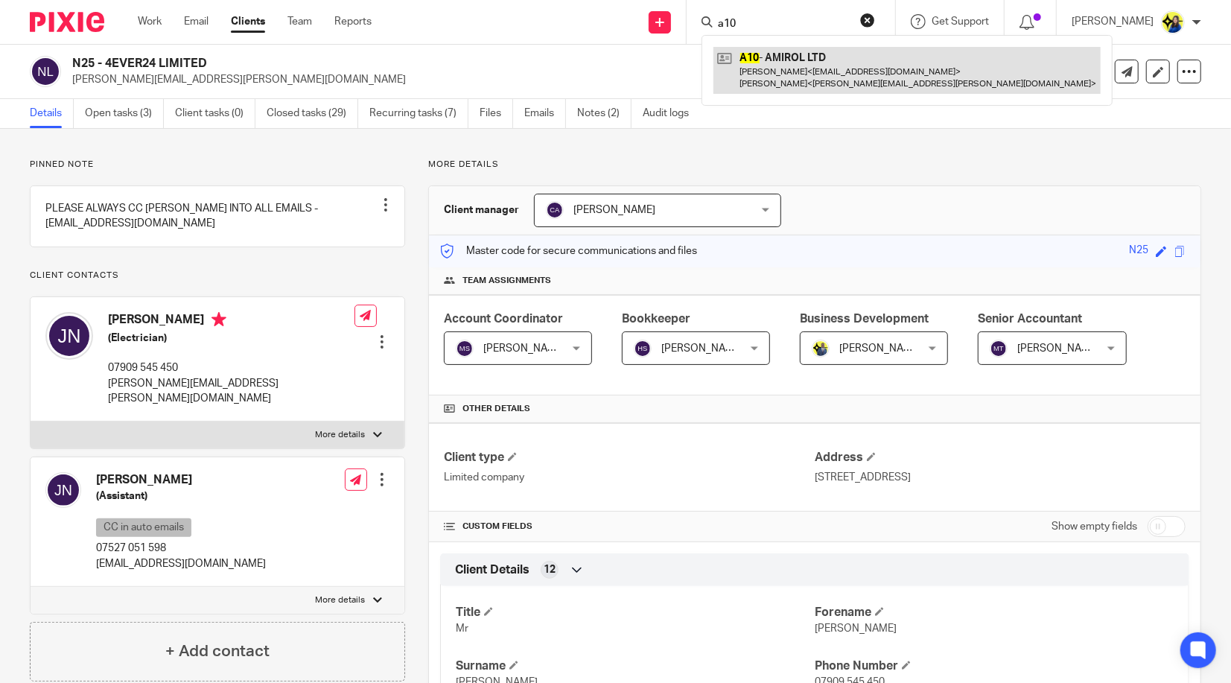
type input "a10"
click at [835, 72] on link at bounding box center [906, 70] width 387 height 46
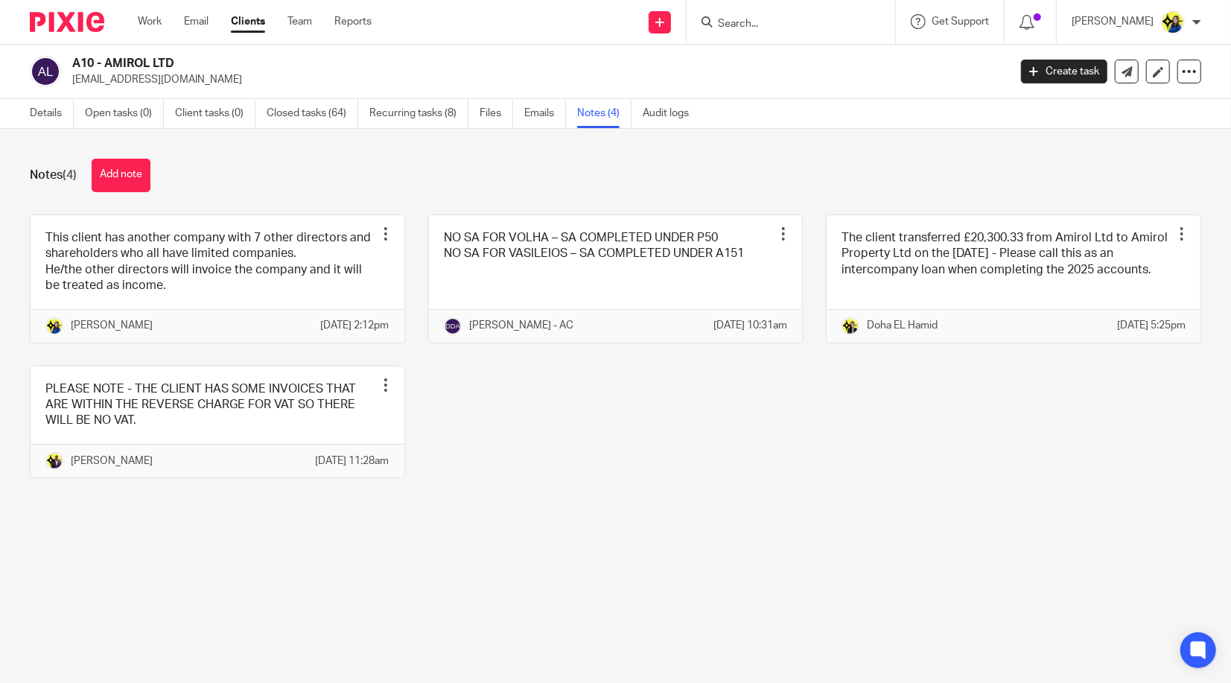
click at [617, 500] on div "This client has another company with 7 other directors and shareholders who all…" at bounding box center [604, 357] width 1194 height 286
click at [840, 18] on input "Search" at bounding box center [785, 24] width 134 height 13
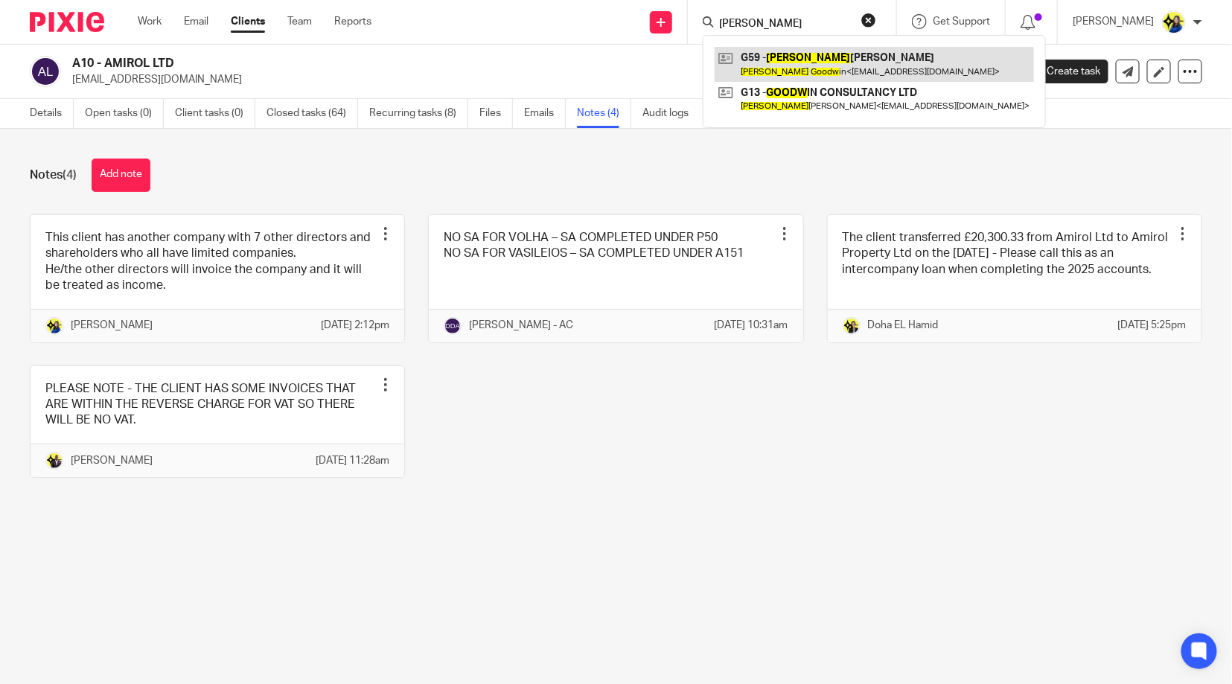
type input "rebecca goodw"
click at [850, 69] on link at bounding box center [874, 64] width 319 height 34
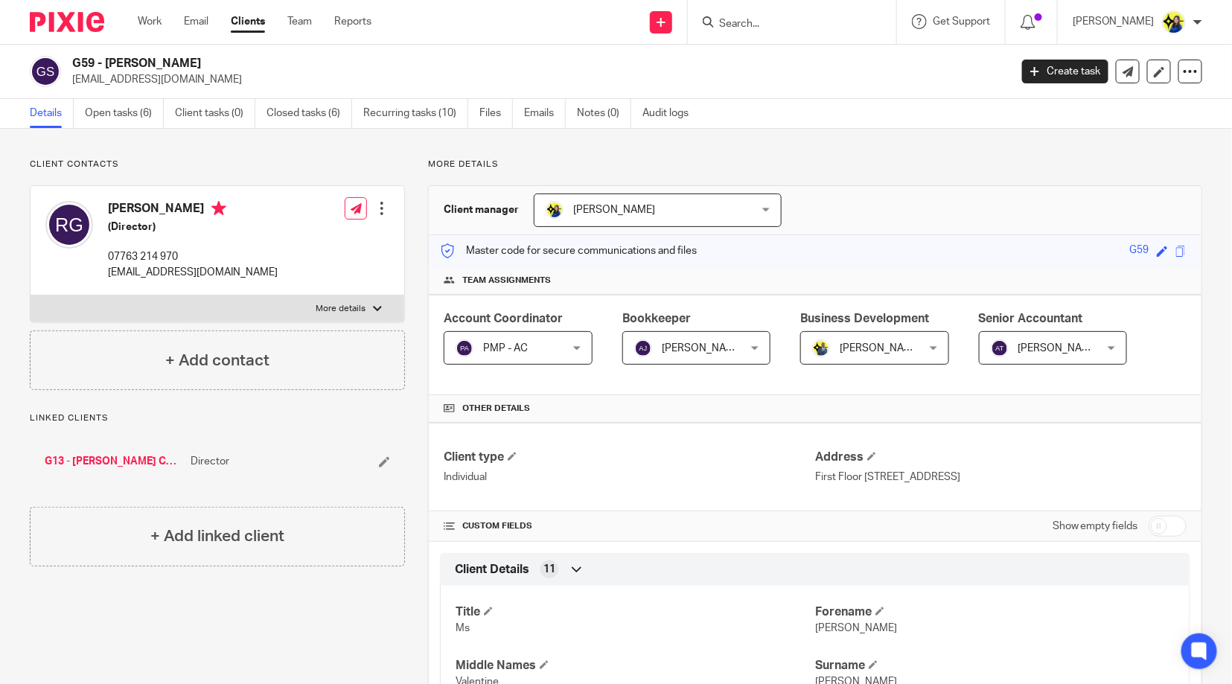
click at [782, 16] on form at bounding box center [797, 22] width 159 height 19
click at [788, 20] on input "Search" at bounding box center [785, 24] width 134 height 13
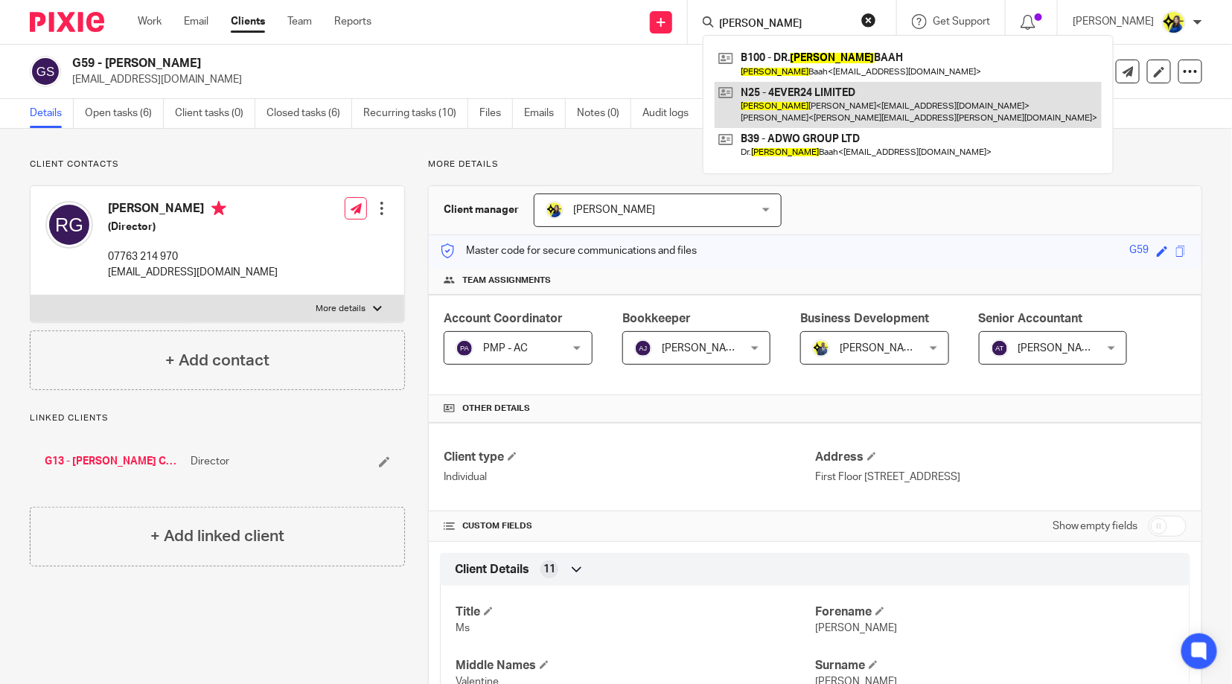
type input "[PERSON_NAME]"
click at [853, 108] on link at bounding box center [908, 105] width 387 height 46
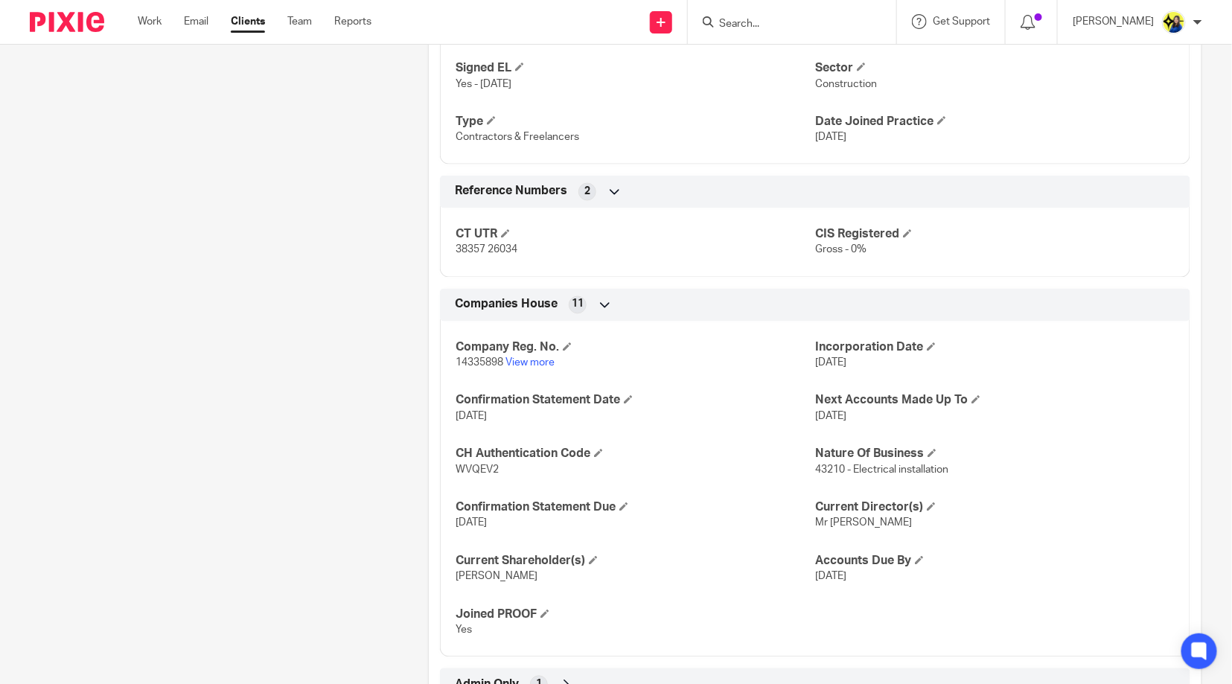
scroll to position [980, 0]
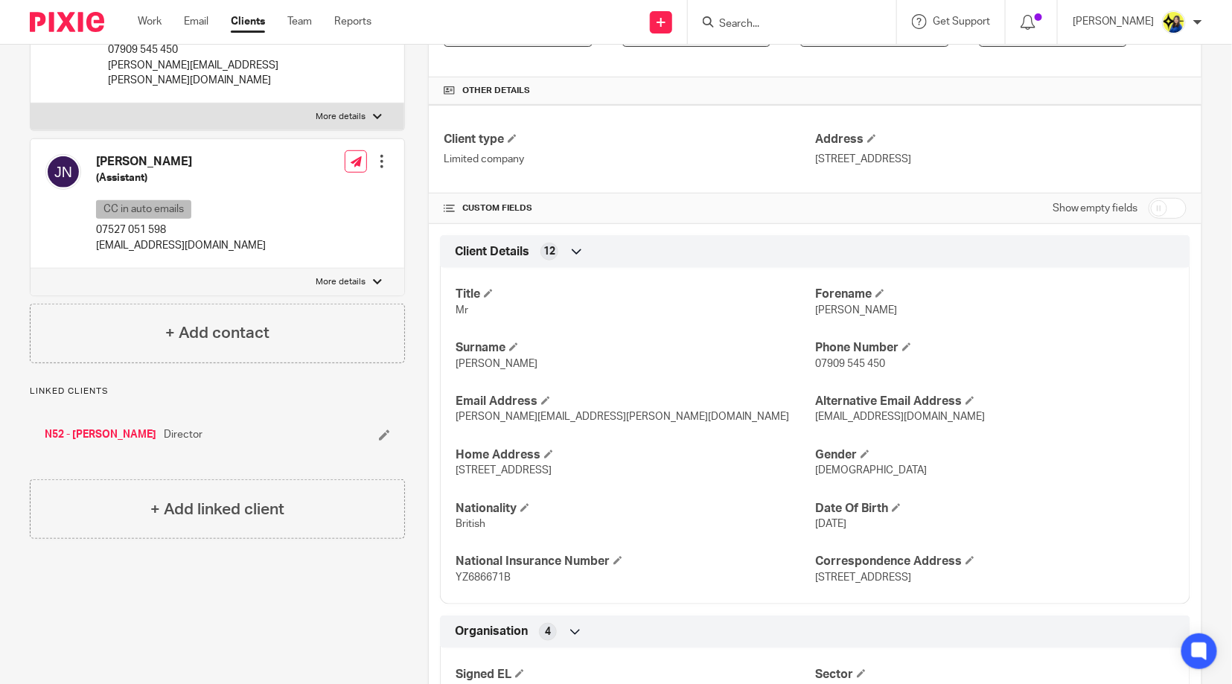
scroll to position [0, 0]
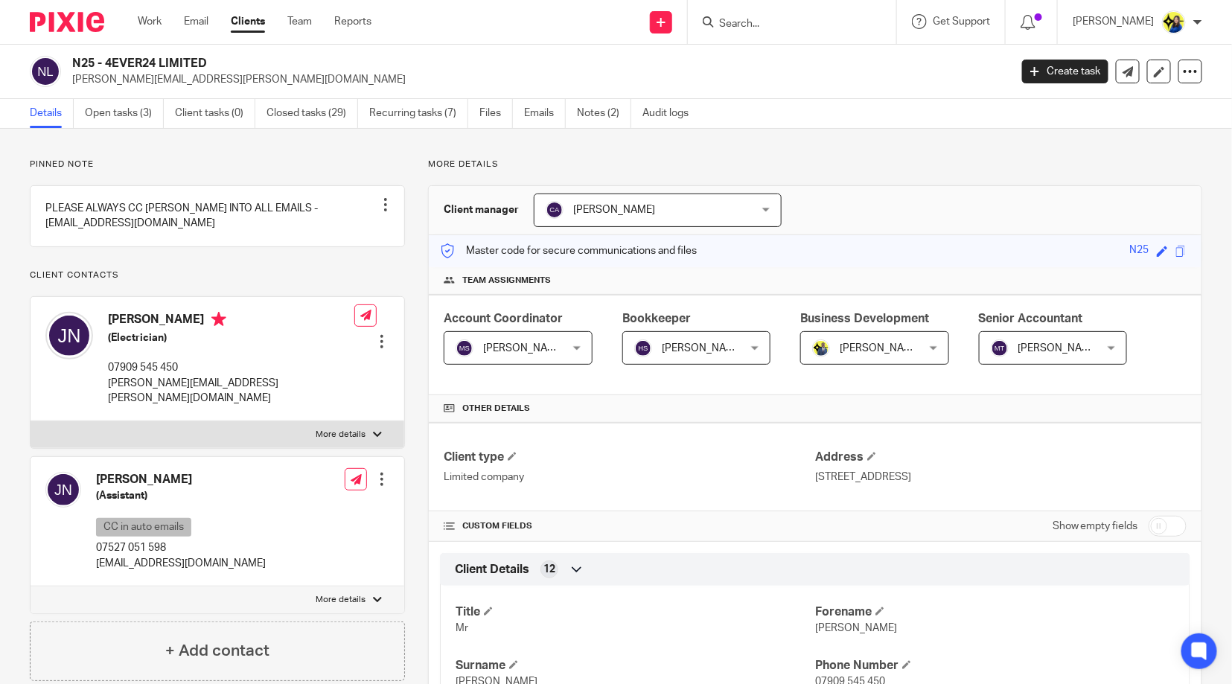
click at [852, 26] on input "Search" at bounding box center [785, 24] width 134 height 13
click at [852, 25] on input "Search" at bounding box center [785, 24] width 134 height 13
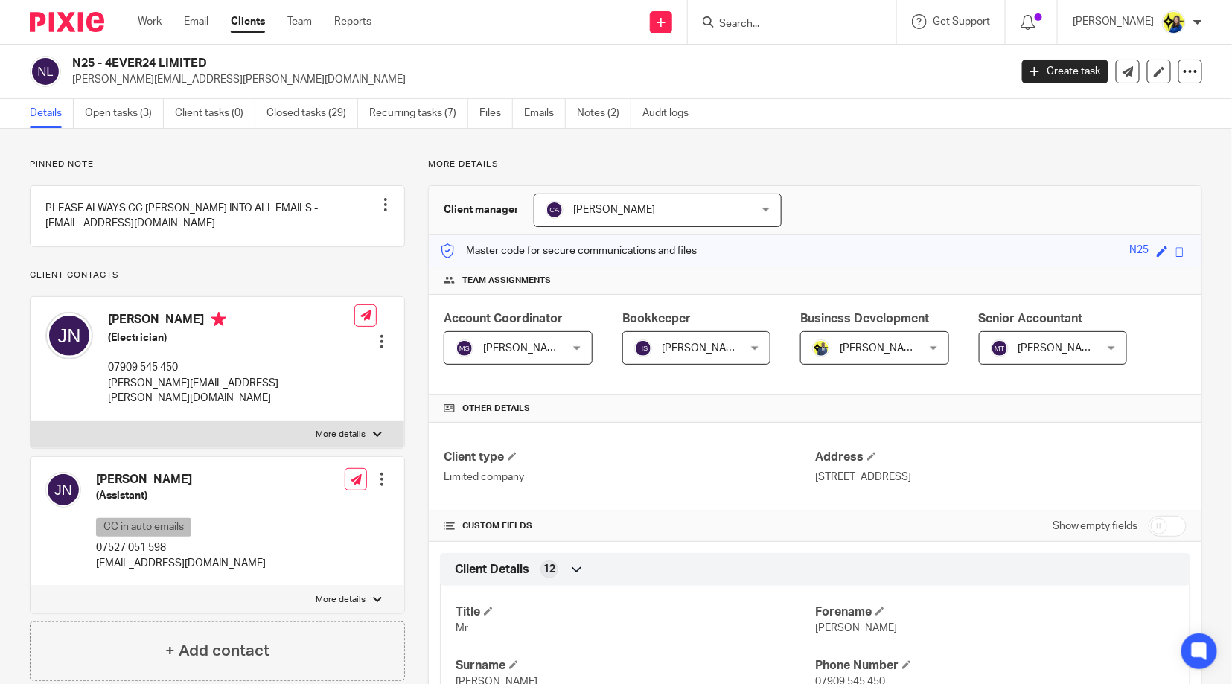
click at [852, 25] on input "Search" at bounding box center [785, 24] width 134 height 13
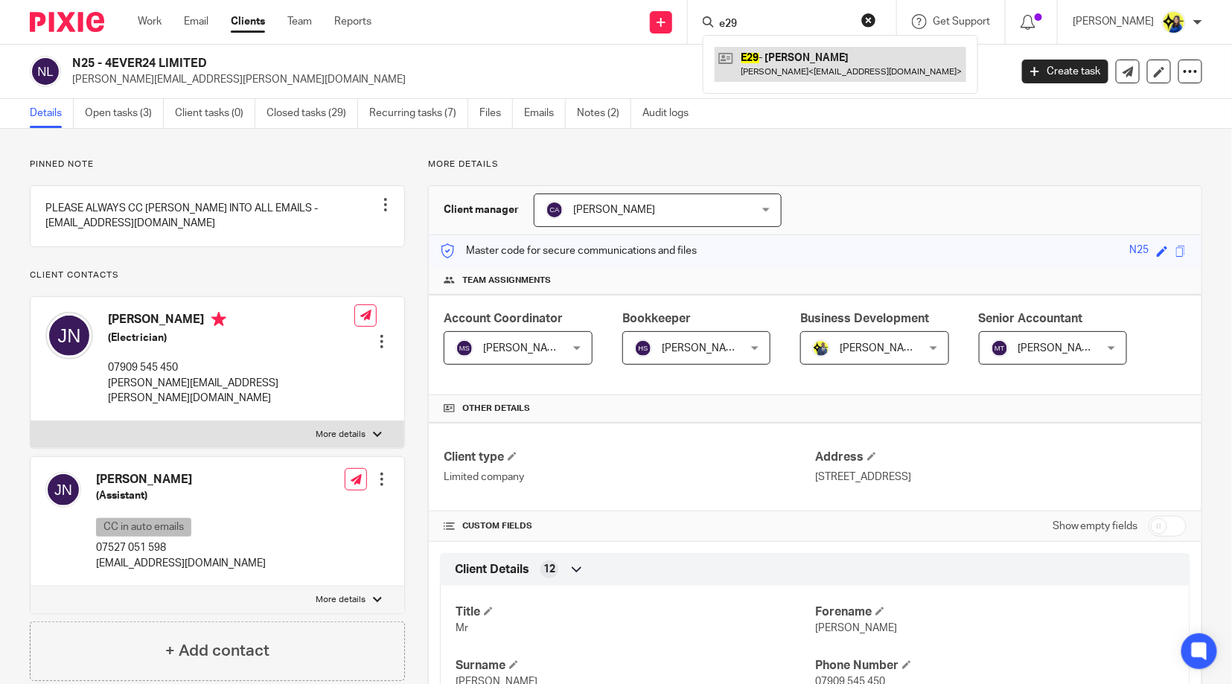
type input "e29"
click at [873, 66] on link at bounding box center [841, 64] width 252 height 34
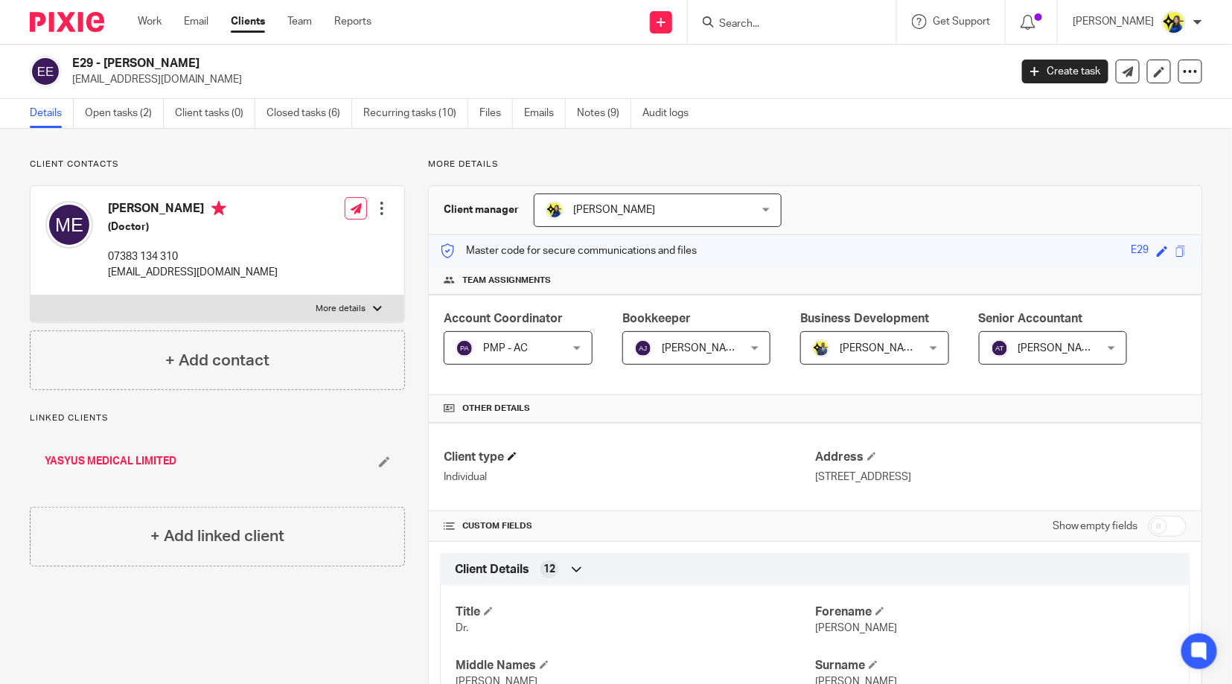
drag, startPoint x: 804, startPoint y: 30, endPoint x: 717, endPoint y: 455, distance: 434.0
click at [804, 30] on input "Search" at bounding box center [785, 24] width 134 height 13
click at [804, 20] on input "Search" at bounding box center [785, 24] width 134 height 13
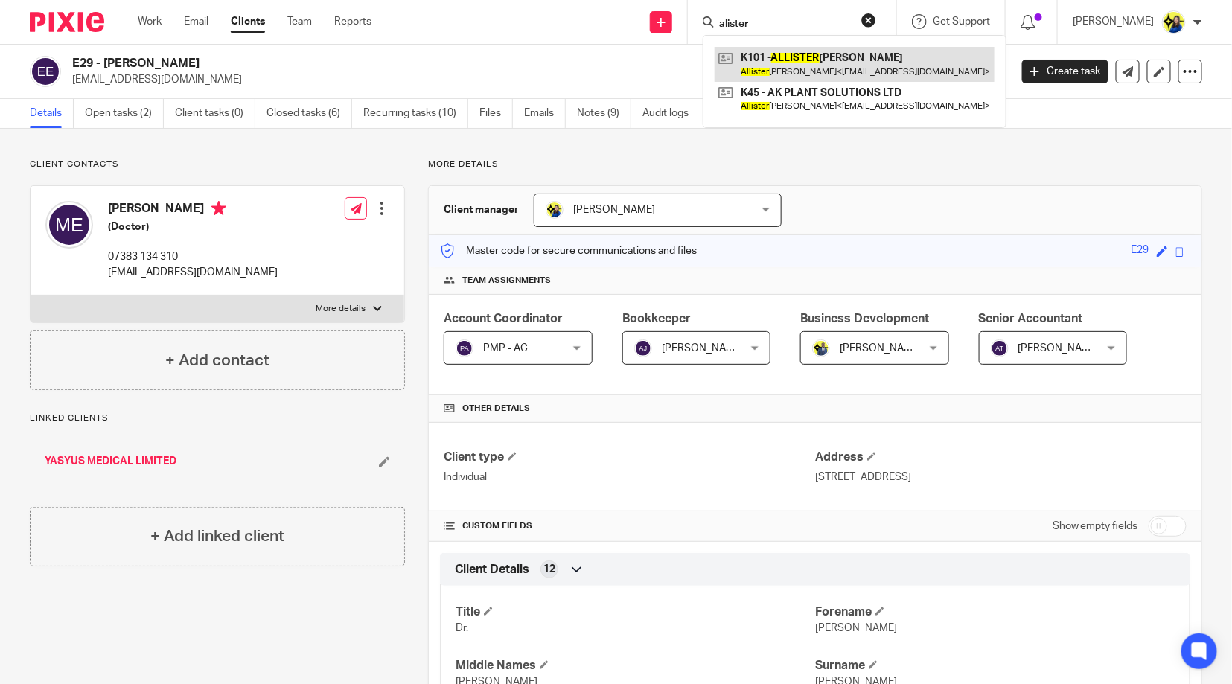
type input "alister"
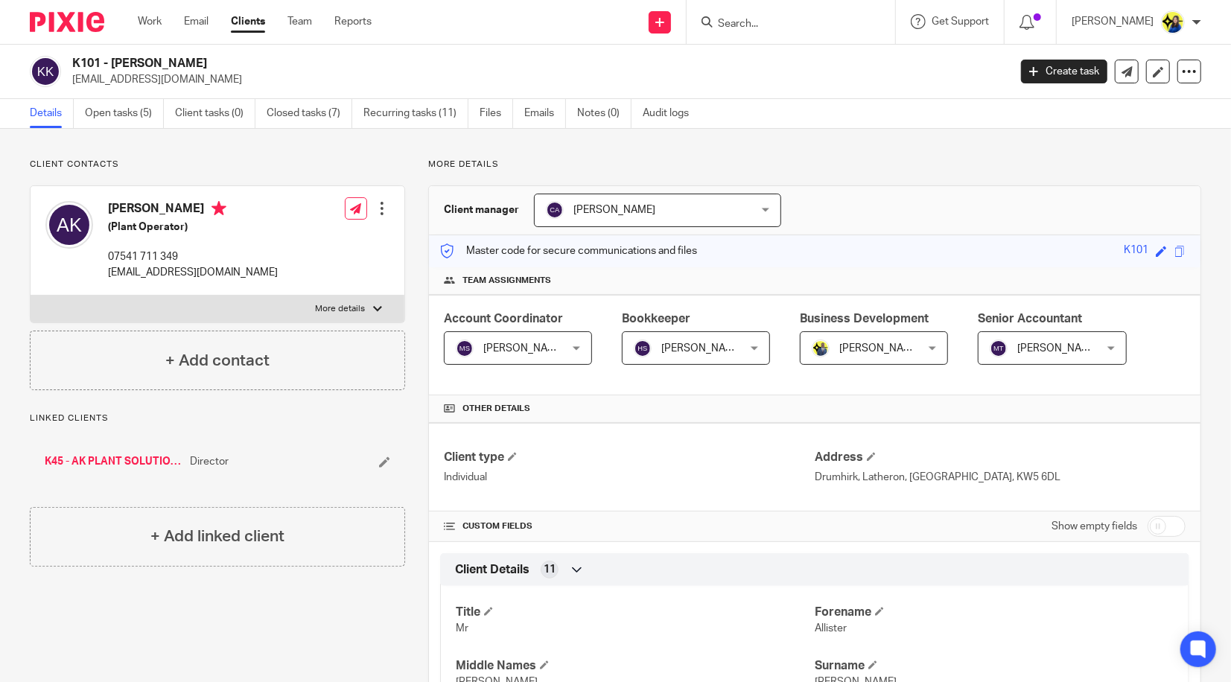
drag, startPoint x: 199, startPoint y: 211, endPoint x: 82, endPoint y: 208, distance: 116.9
click at [82, 208] on div "[PERSON_NAME] (Plant Operator) 07541 711 349 [EMAIL_ADDRESS][DOMAIN_NAME]" at bounding box center [161, 241] width 232 height 94
copy div "Allister Kennedy"
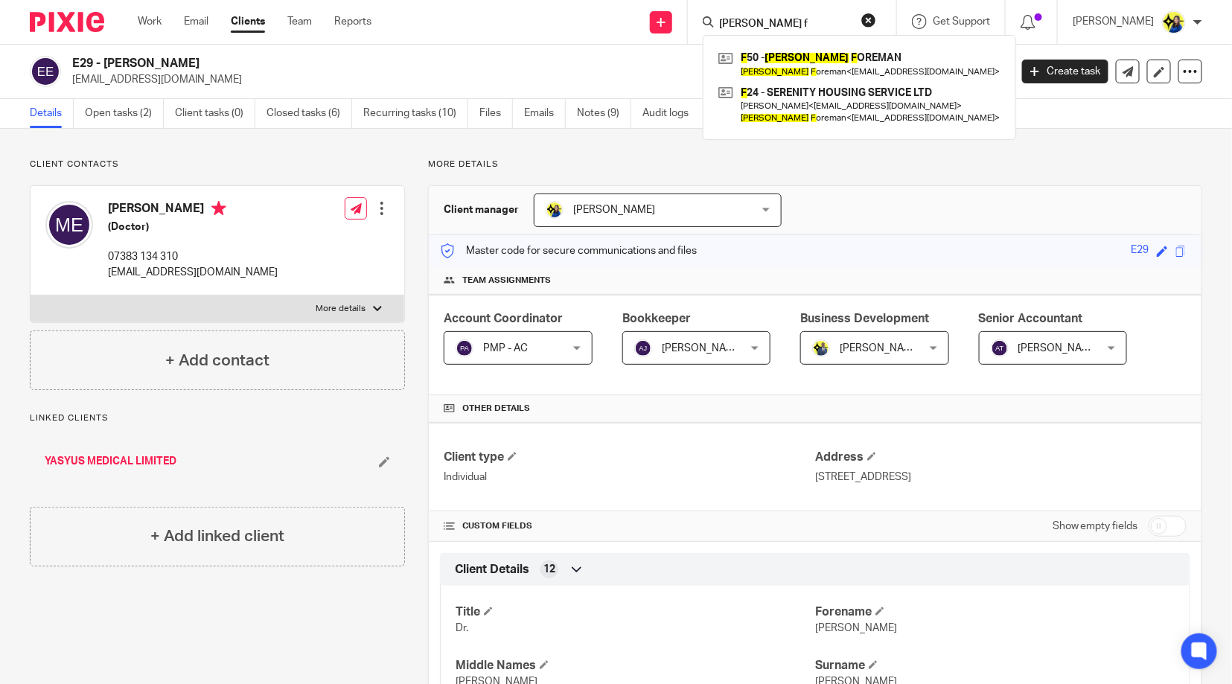
scroll to position [529, 0]
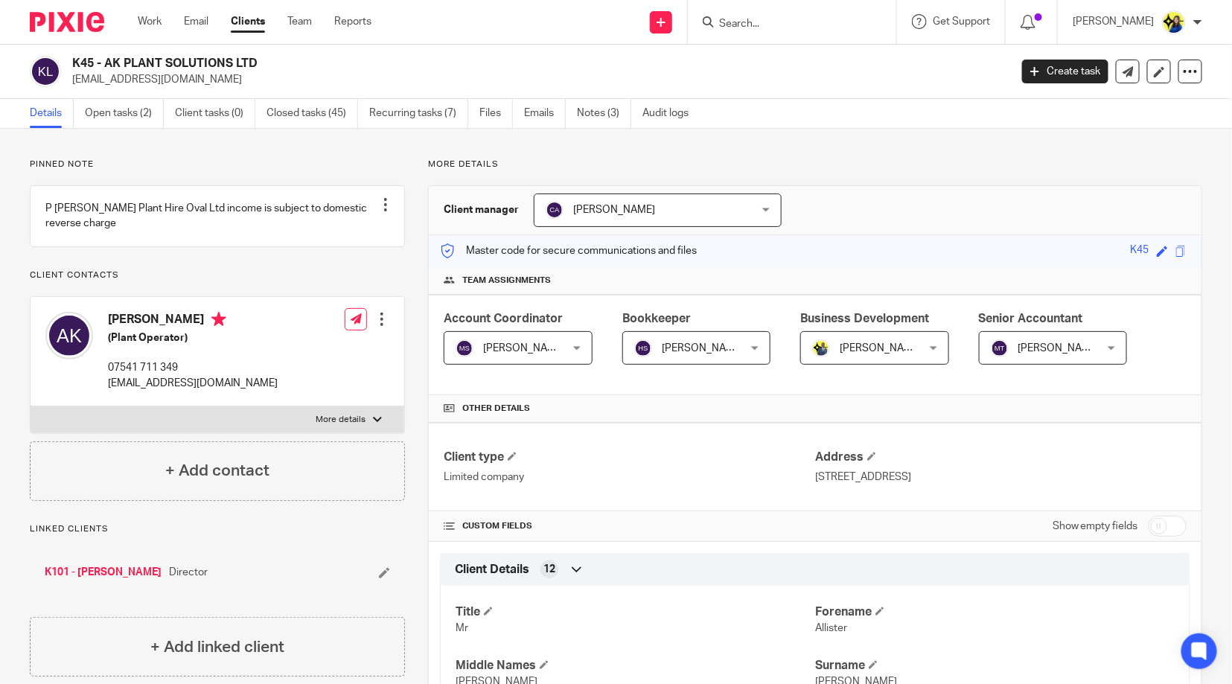
drag, startPoint x: 223, startPoint y: 86, endPoint x: 68, endPoint y: 86, distance: 155.6
click at [68, 86] on div "K45 - AK PLANT SOLUTIONS LTD [EMAIL_ADDRESS][DOMAIN_NAME]" at bounding box center [515, 71] width 970 height 31
copy p "[EMAIL_ADDRESS][DOMAIN_NAME]"
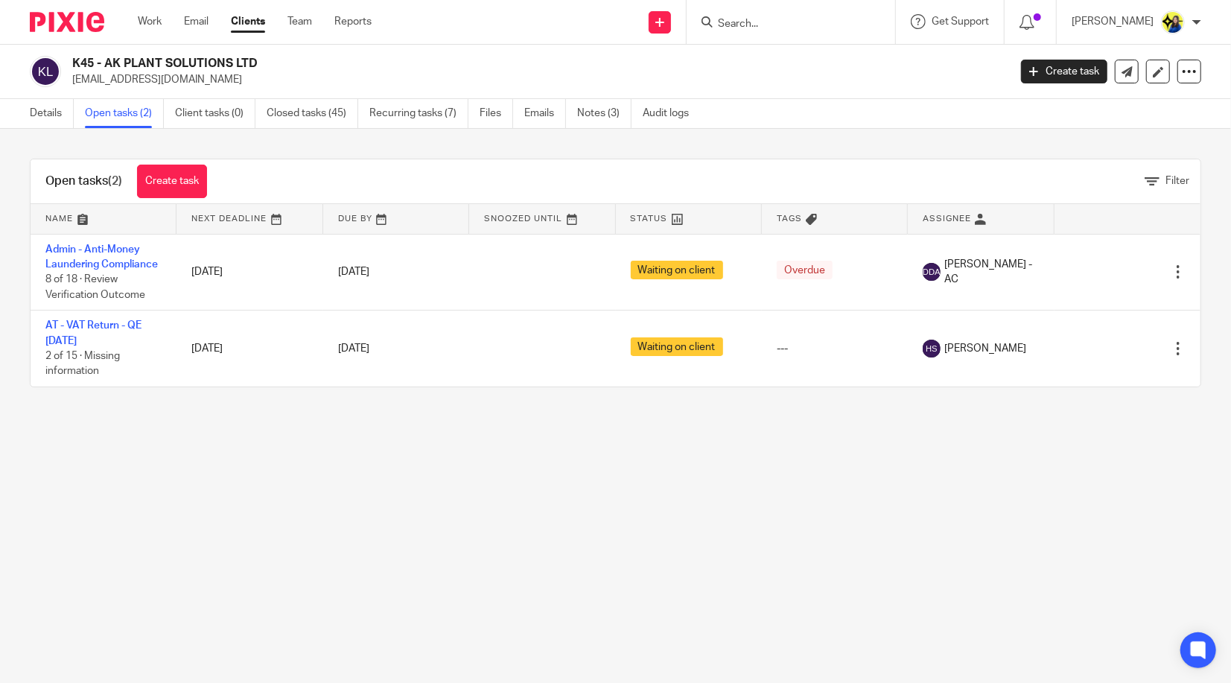
drag, startPoint x: 234, startPoint y: 86, endPoint x: 70, endPoint y: 83, distance: 163.9
click at [70, 83] on div "K45 - AK PLANT SOLUTIONS LTD [EMAIL_ADDRESS][DOMAIN_NAME]" at bounding box center [514, 71] width 969 height 31
copy p "[EMAIL_ADDRESS][DOMAIN_NAME]"
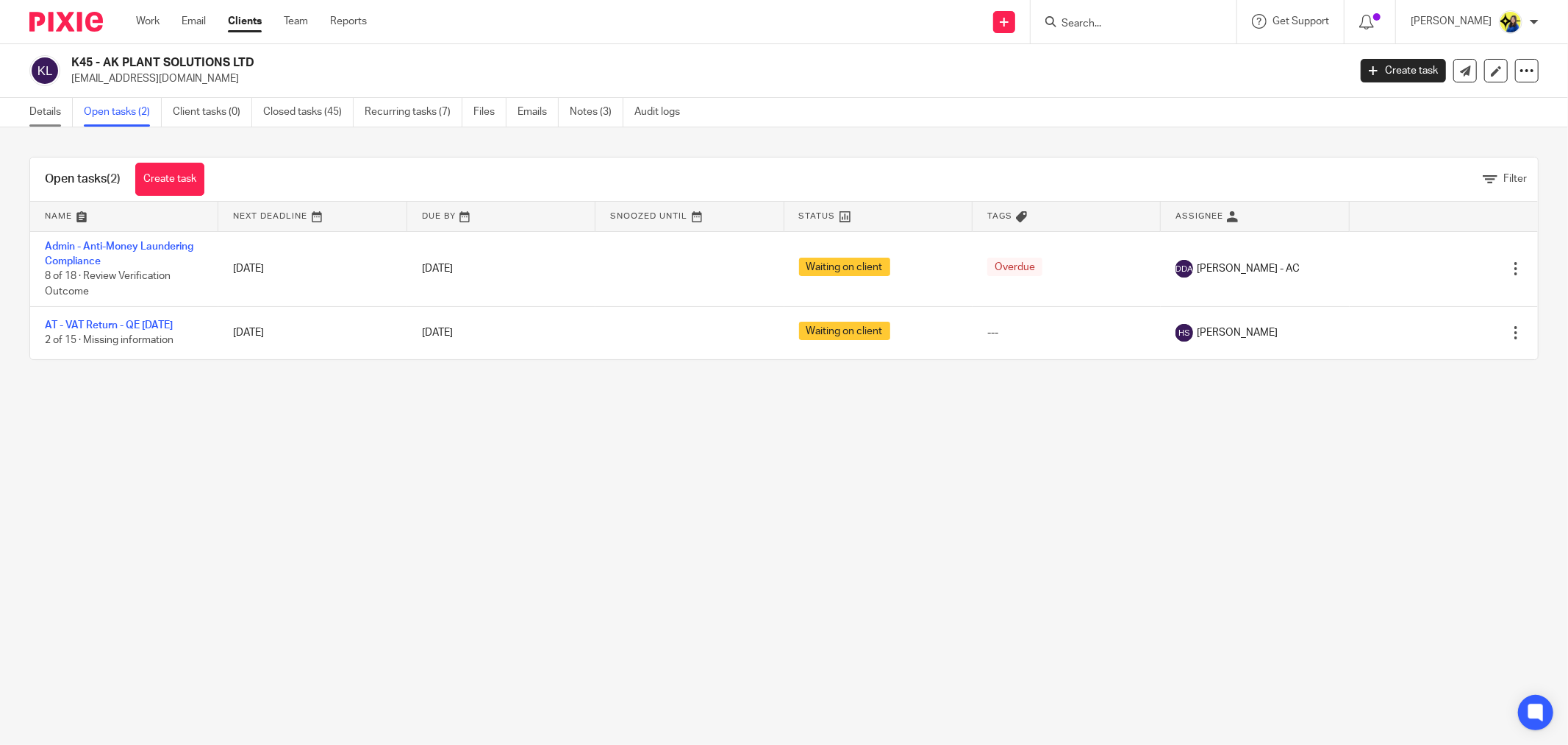
click at [52, 106] on link "Details" at bounding box center [51, 112] width 43 height 29
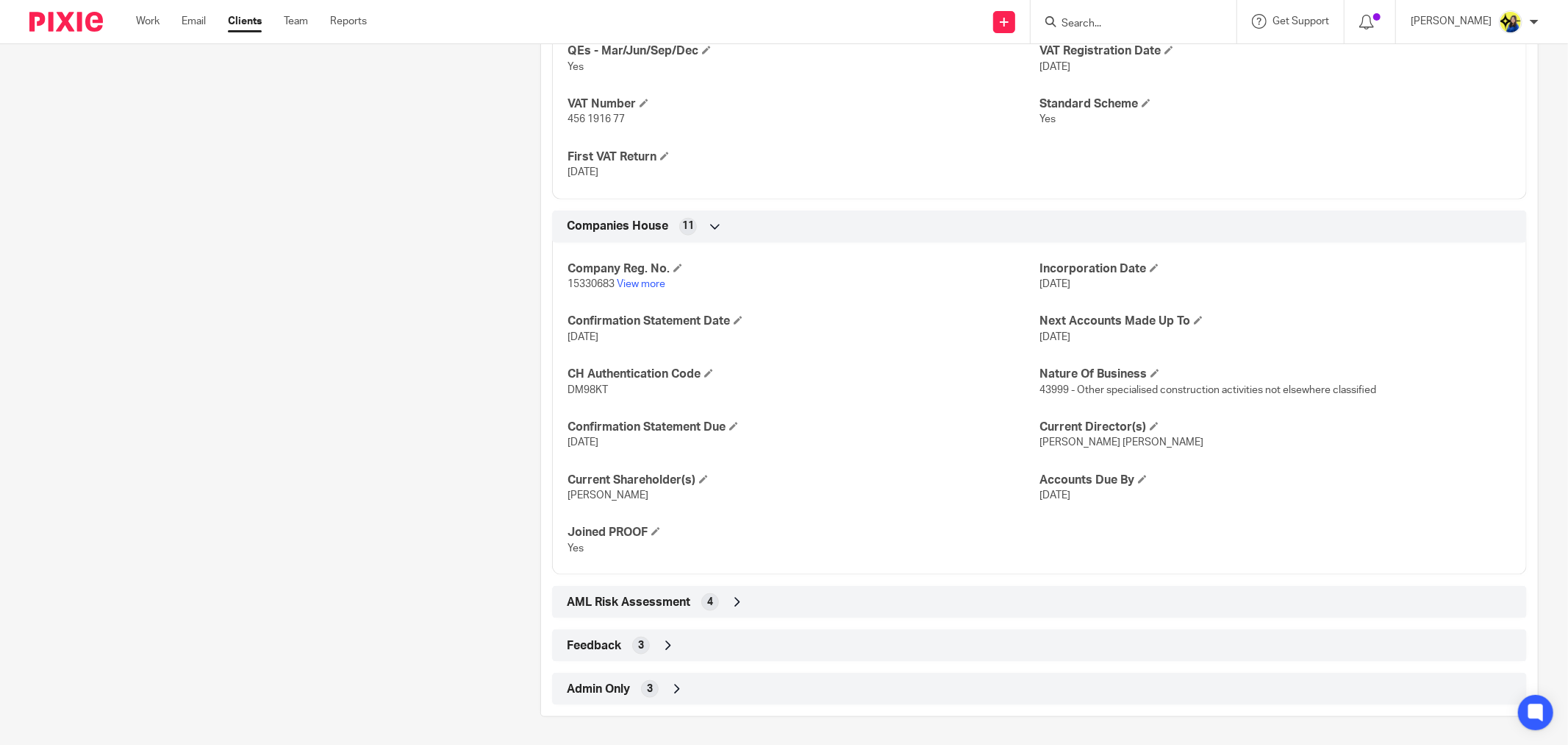
scroll to position [1256, 0]
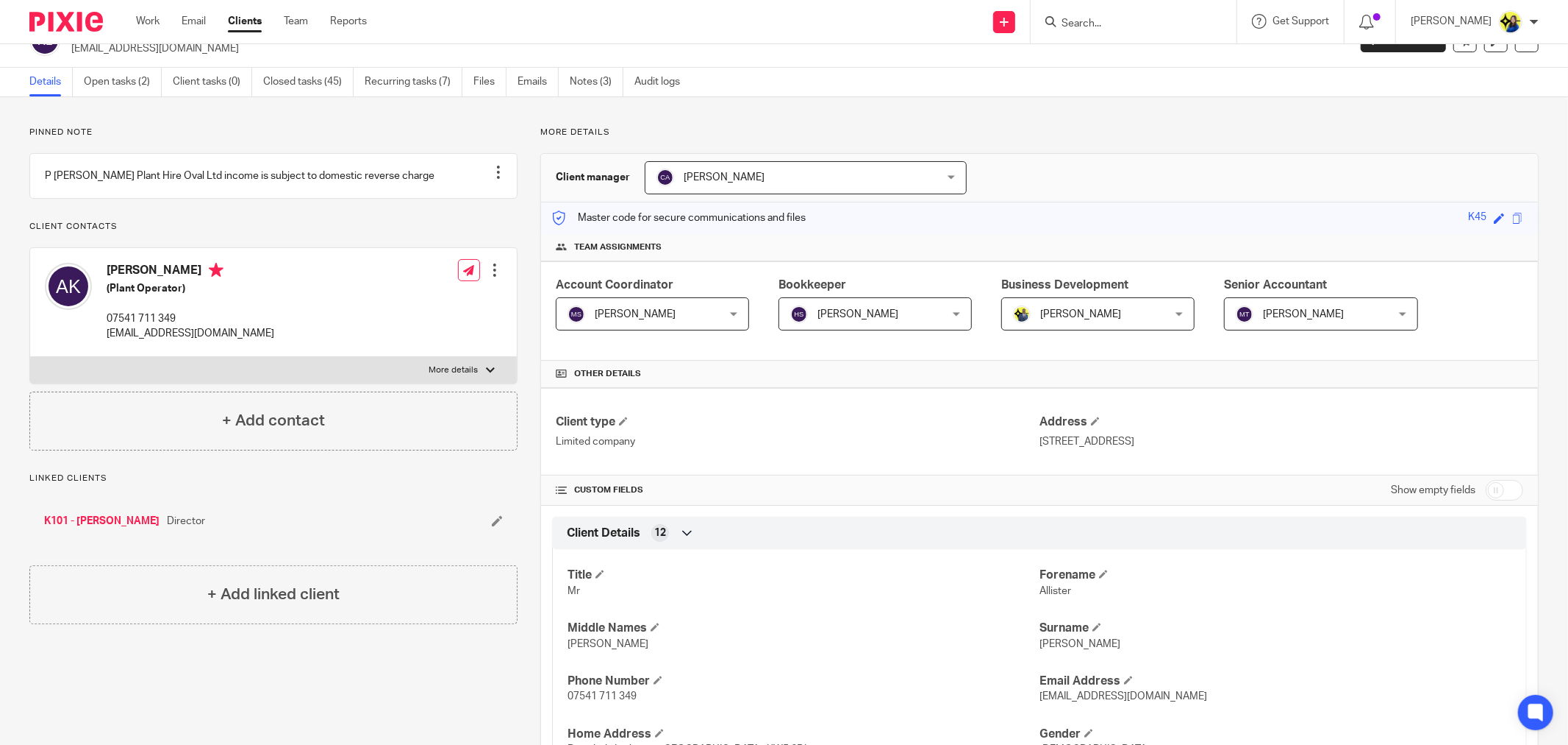
scroll to position [0, 0]
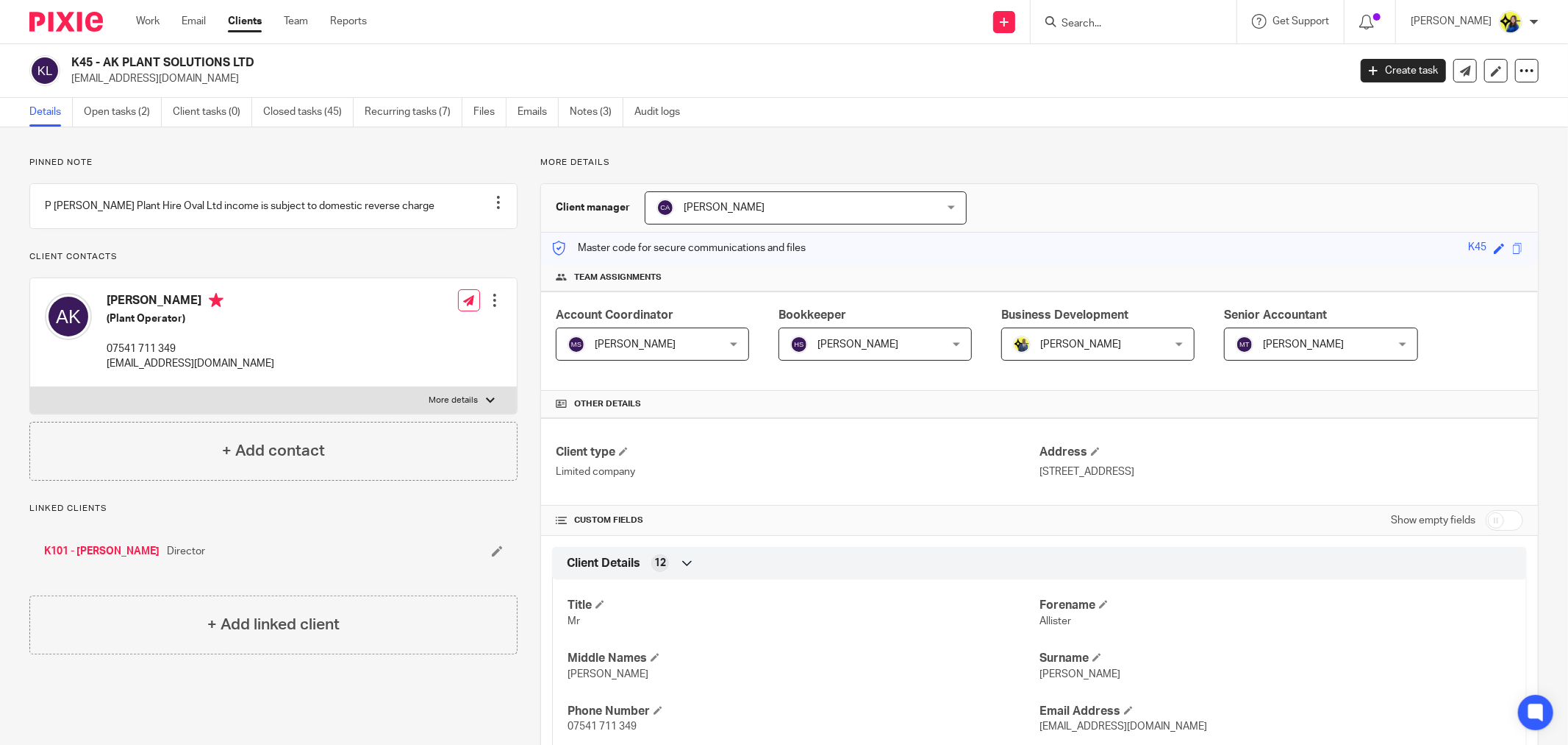
click at [1145, 25] on input "Search" at bounding box center [1127, 24] width 132 height 13
type input "l31"
click at [1151, 74] on link at bounding box center [1182, 63] width 249 height 34
click at [1150, 52] on link at bounding box center [1182, 63] width 249 height 34
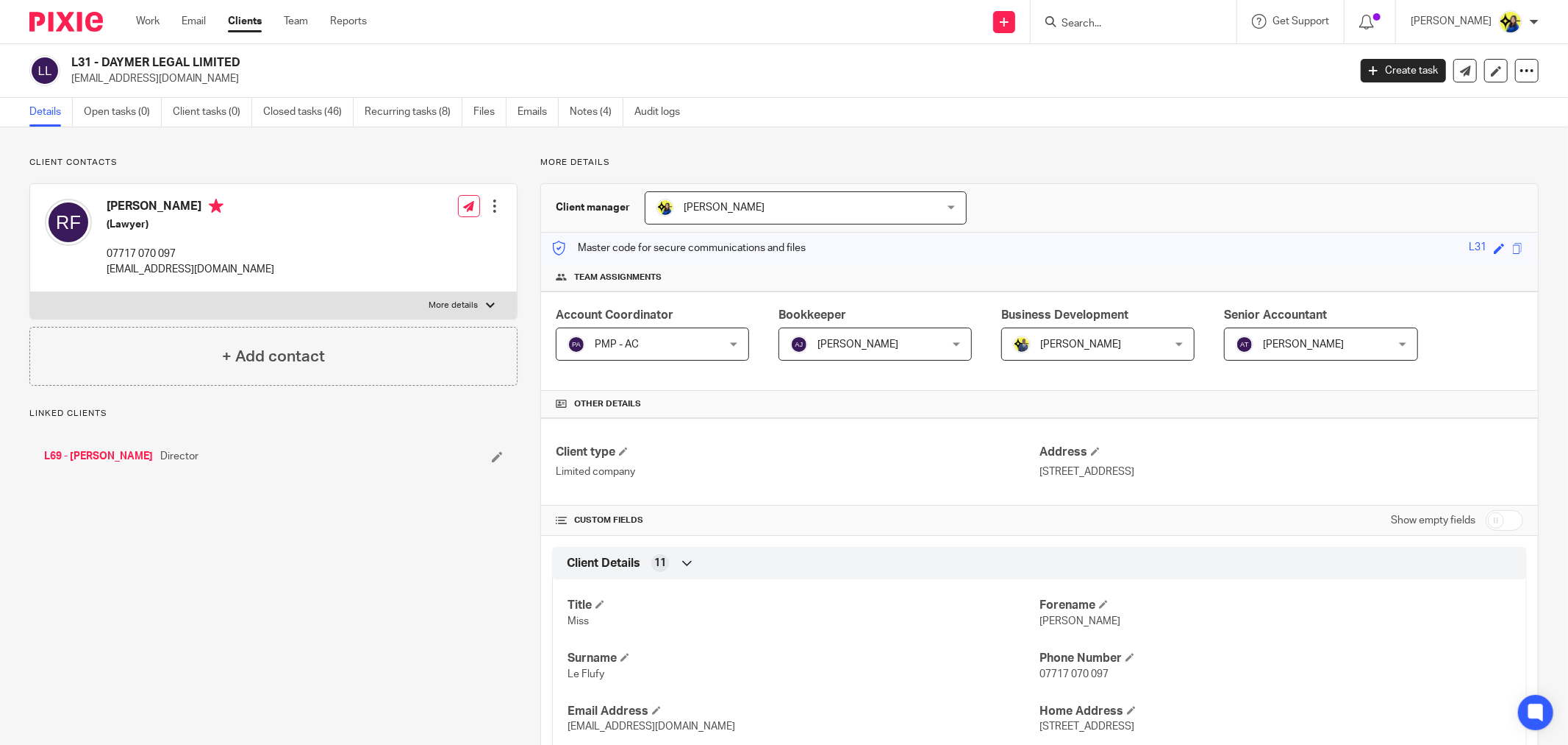
drag, startPoint x: 168, startPoint y: 79, endPoint x: 70, endPoint y: 89, distance: 98.5
click at [70, 89] on div "L31 - DAYMER LEGAL LIMITED rleflufy@gmail.com Create task Update from Companies…" at bounding box center [784, 71] width 1568 height 53
drag, startPoint x: 177, startPoint y: 72, endPoint x: 69, endPoint y: 90, distance: 109.5
click at [69, 90] on div "L31 - DAYMER LEGAL LIMITED rleflufy@gmail.com Create task Update from Companies…" at bounding box center [784, 71] width 1568 height 53
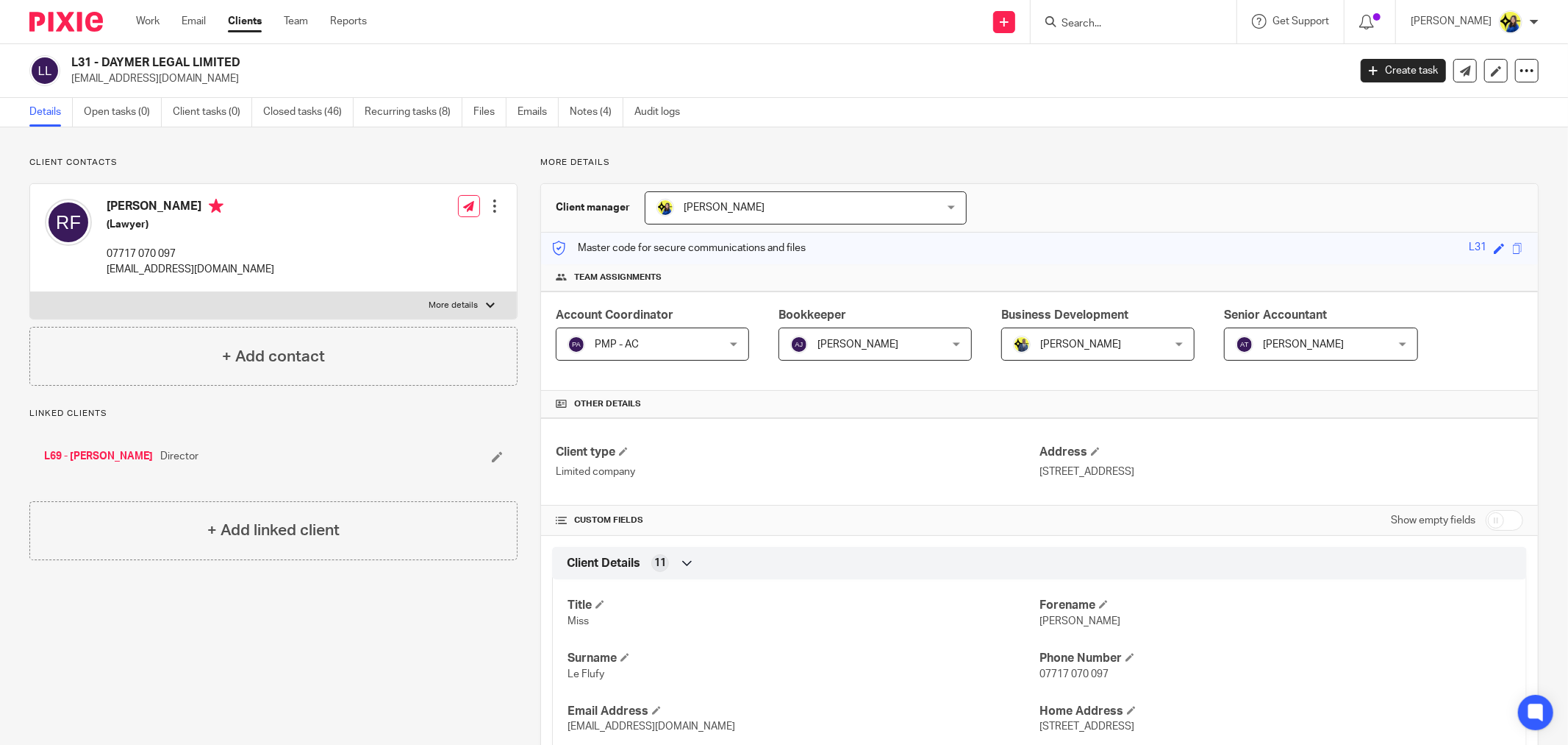
copy p "rleflufy@gmail.com"
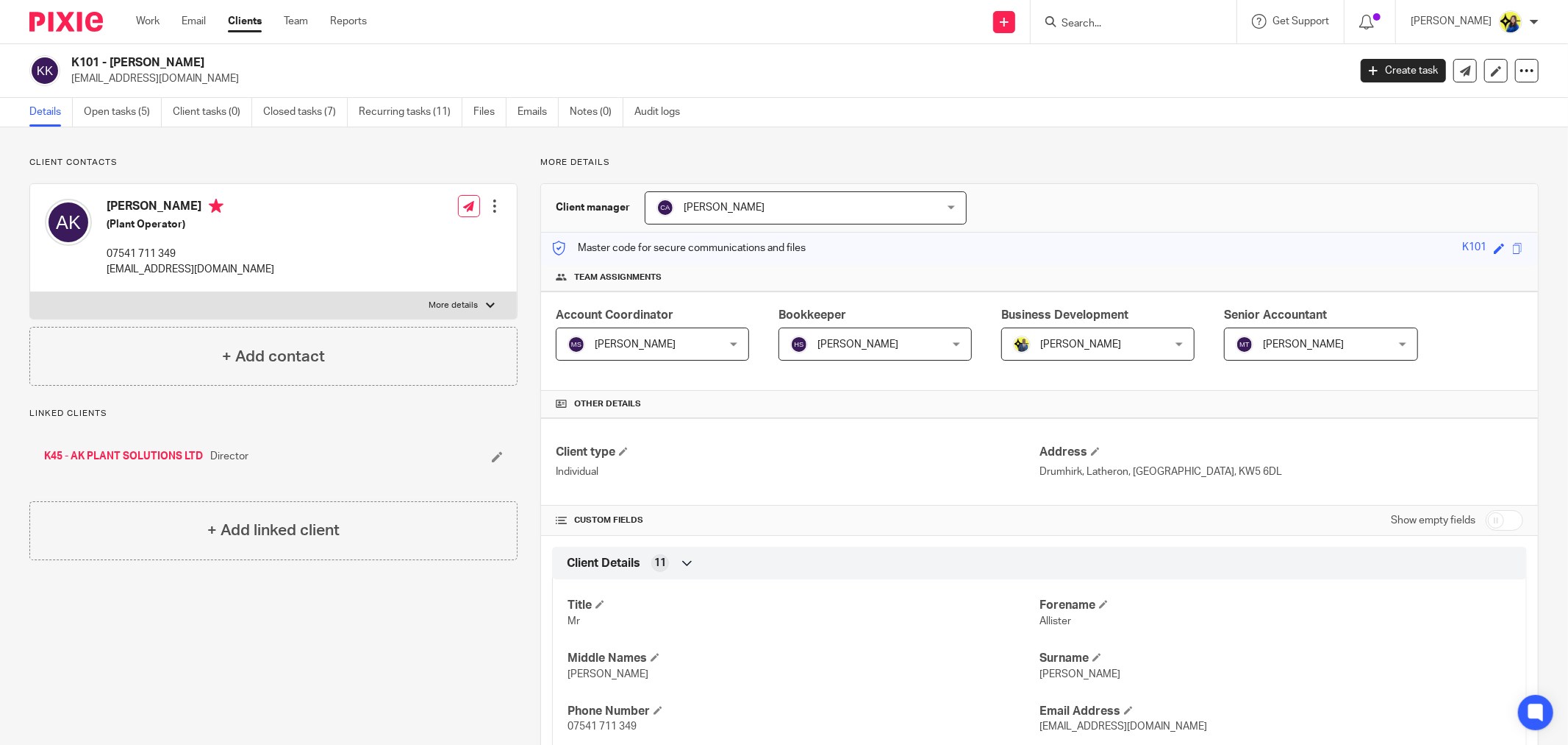
click at [1136, 30] on input "Search" at bounding box center [1127, 24] width 132 height 13
paste input "COMPLIPHARM LTD"
type input "COMPLIPHARM LTD"
click at [1155, 62] on link at bounding box center [1215, 63] width 315 height 34
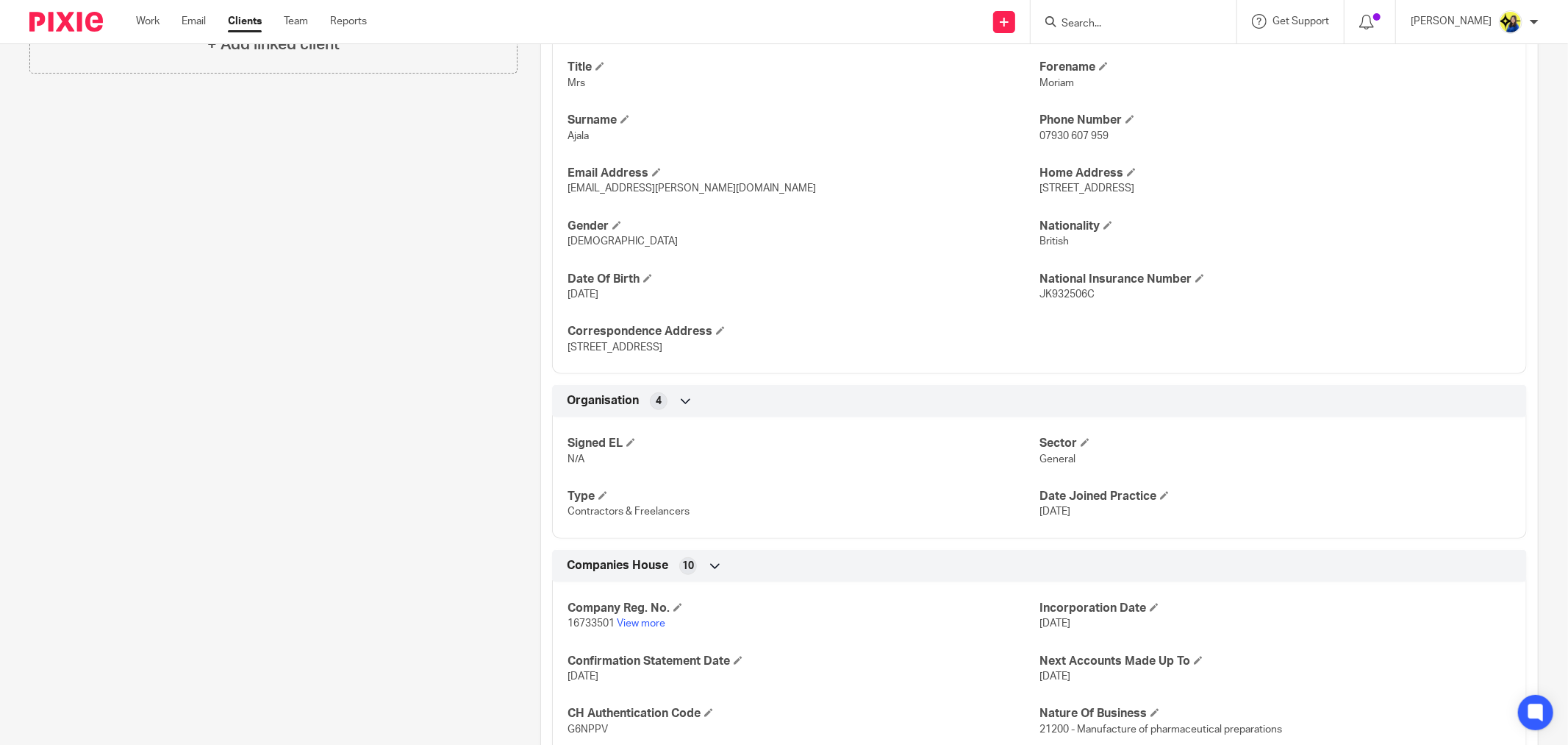
scroll to position [736, 0]
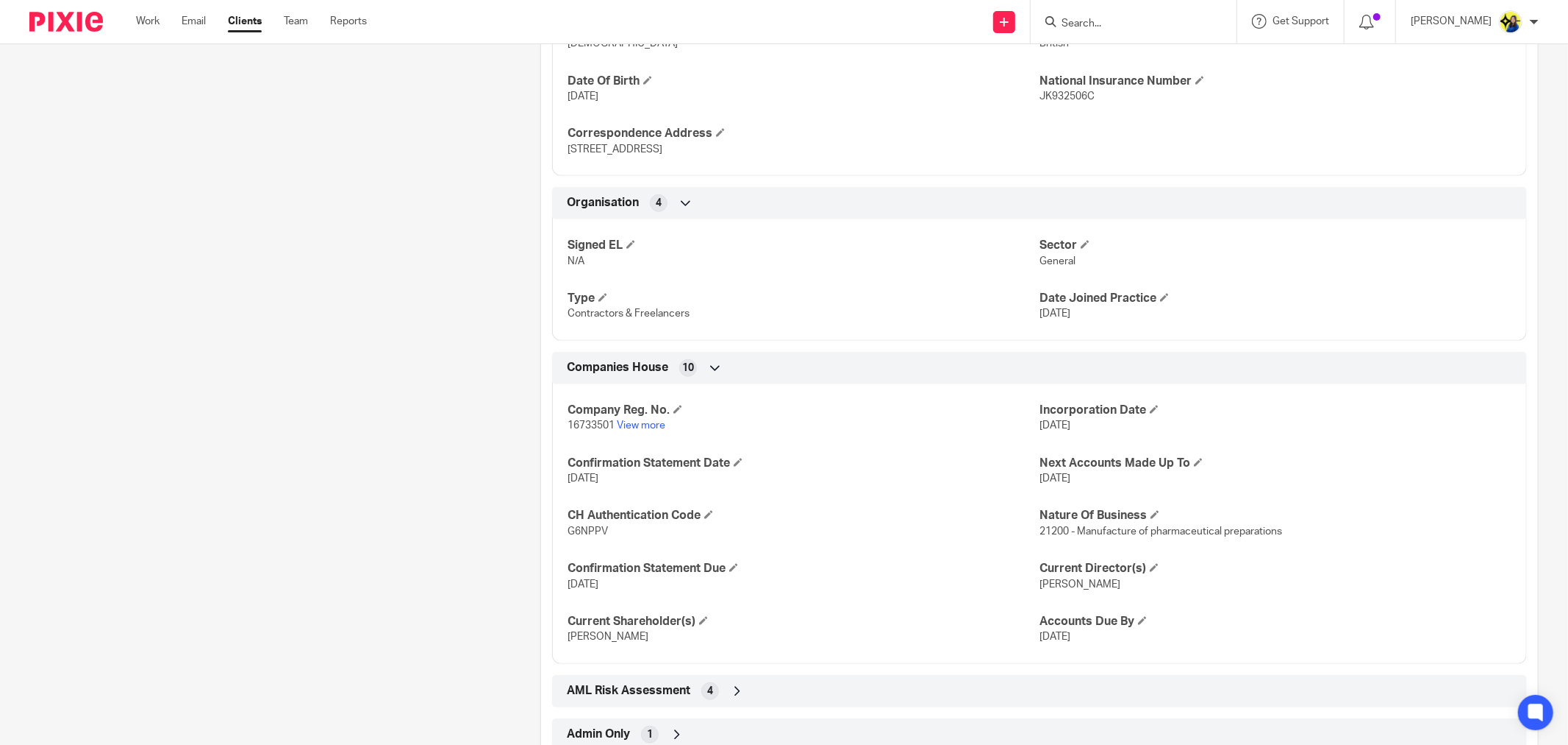
click at [1544, 442] on div "Client contacts [PERSON_NAME] (Pharmacist) 07930 607 959 [EMAIL_ADDRESS][PERSON…" at bounding box center [784, 91] width 1568 height 1400
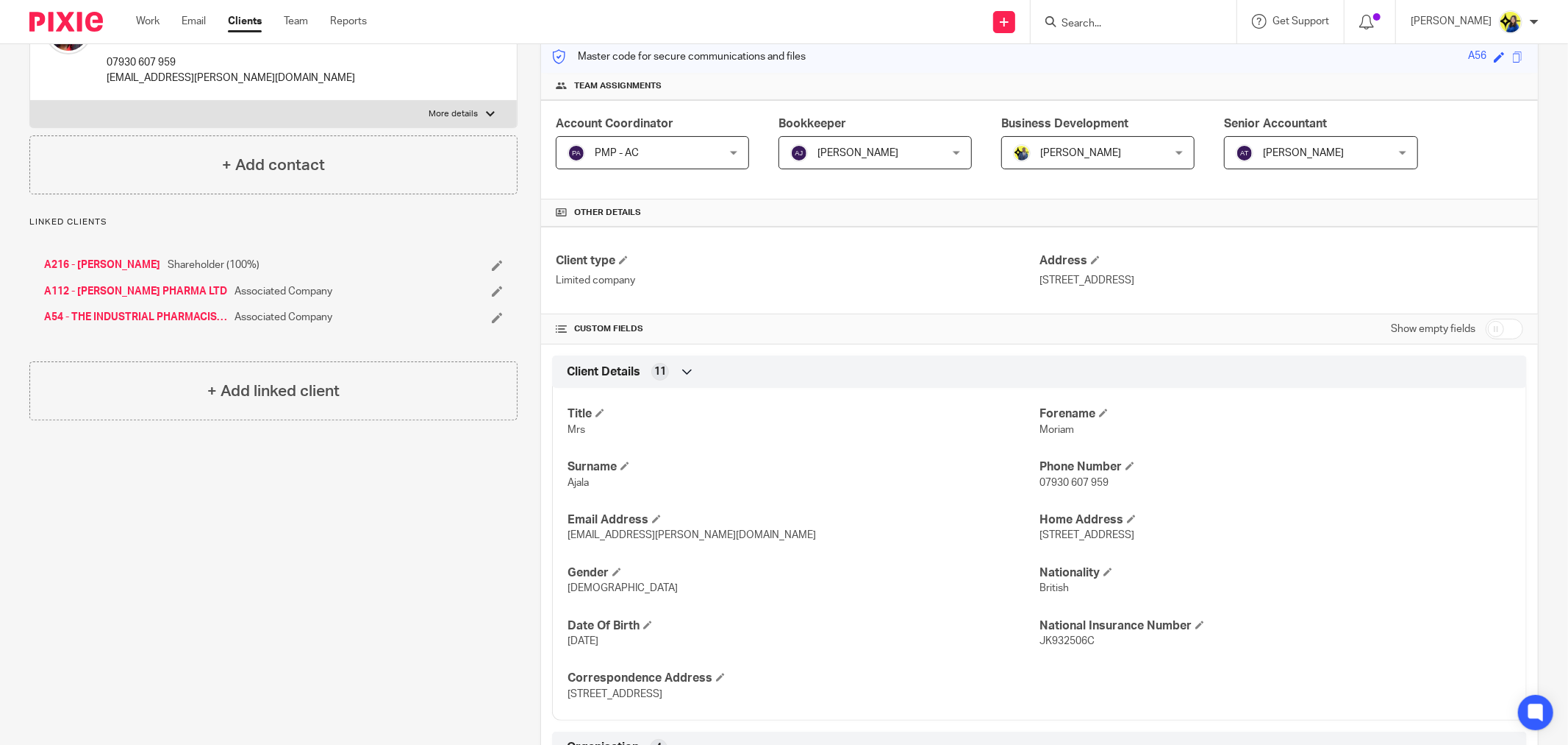
scroll to position [0, 0]
